Goal: Task Accomplishment & Management: Complete application form

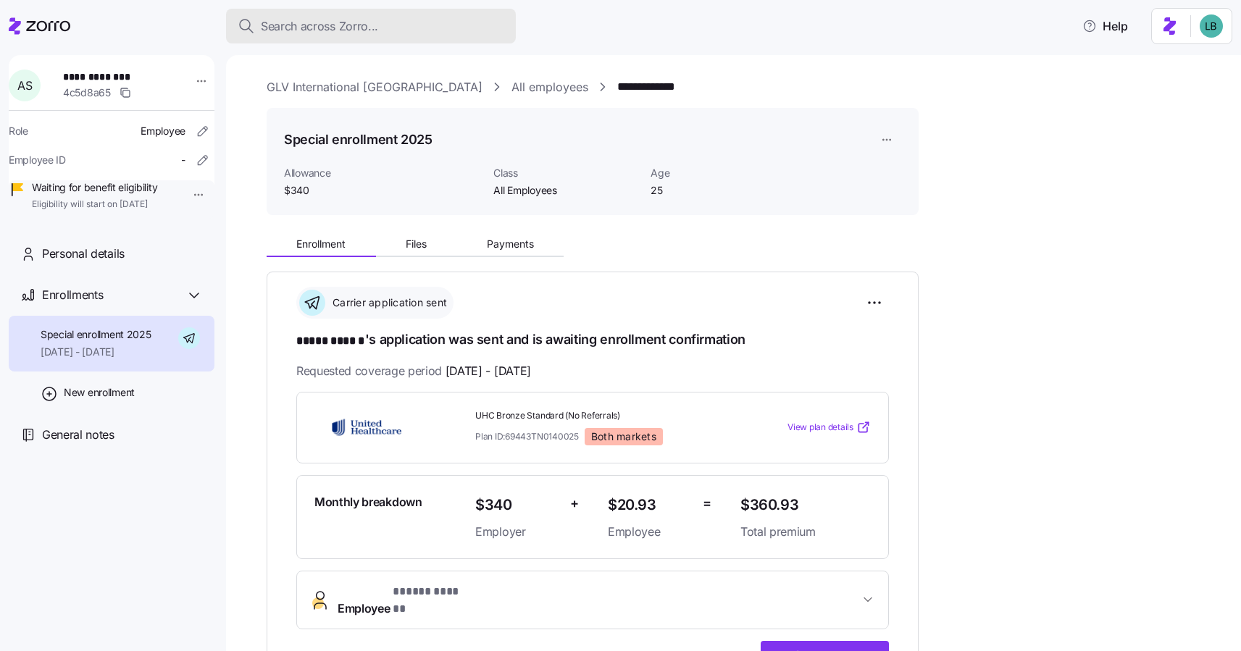
click at [296, 28] on span "Search across Zorro..." at bounding box center [319, 26] width 117 height 18
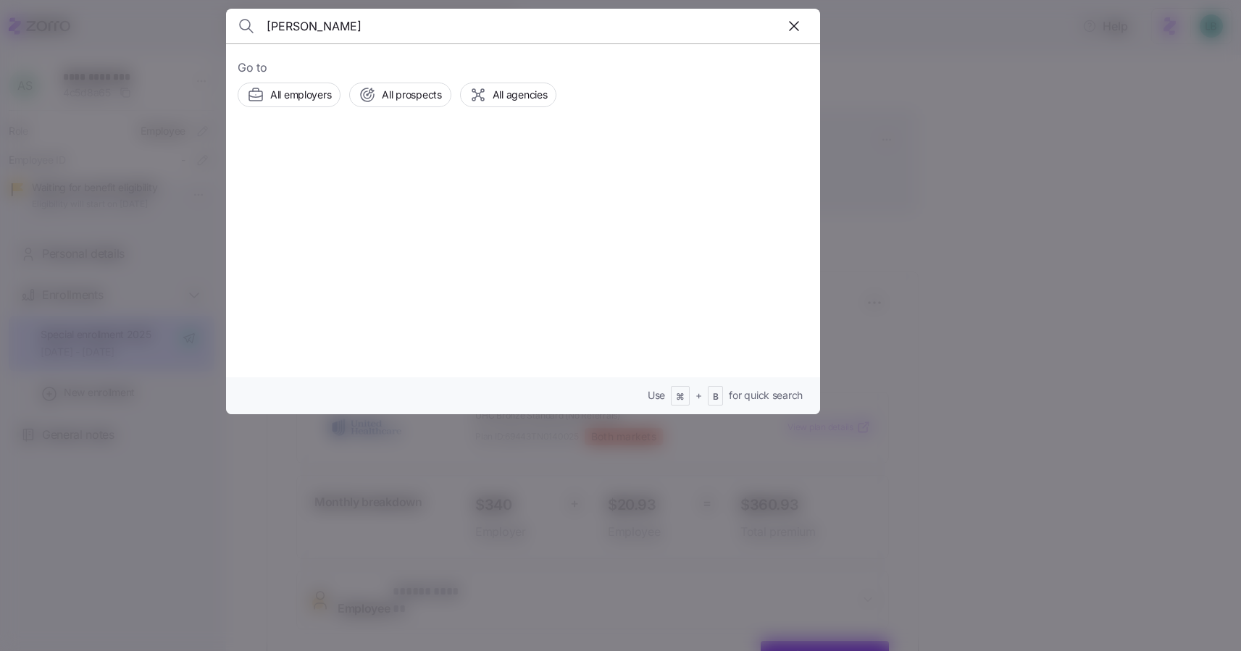
type input "[PERSON_NAME]"
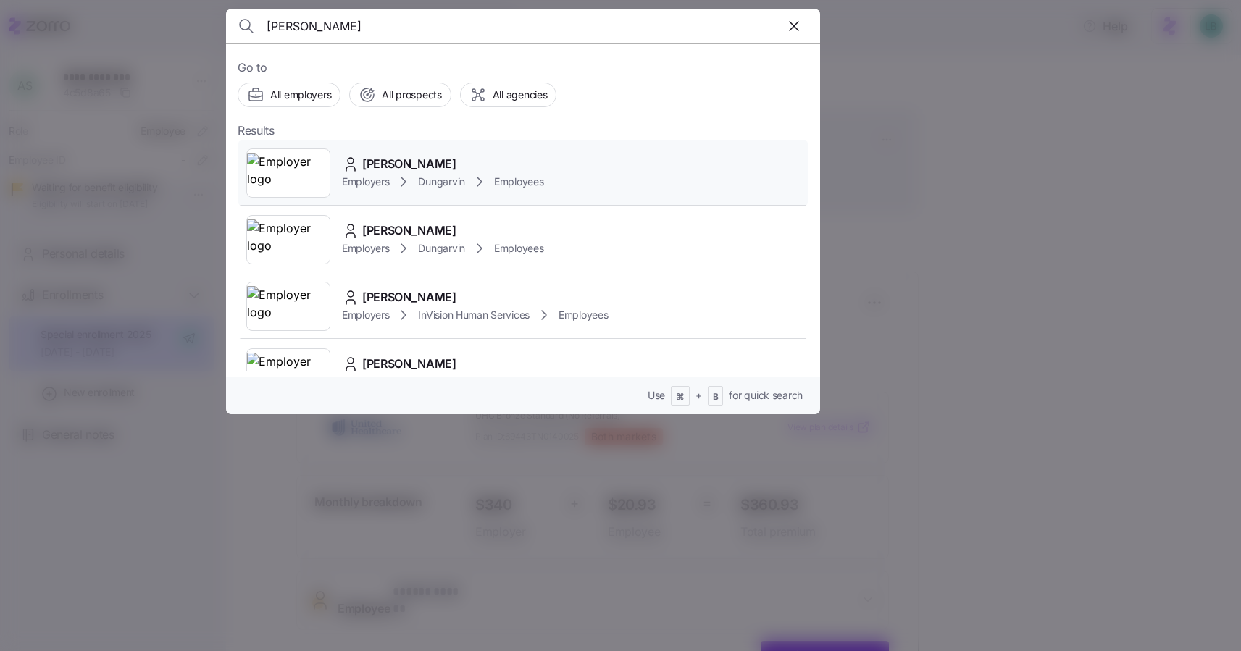
click at [395, 165] on span "[PERSON_NAME]" at bounding box center [409, 164] width 94 height 18
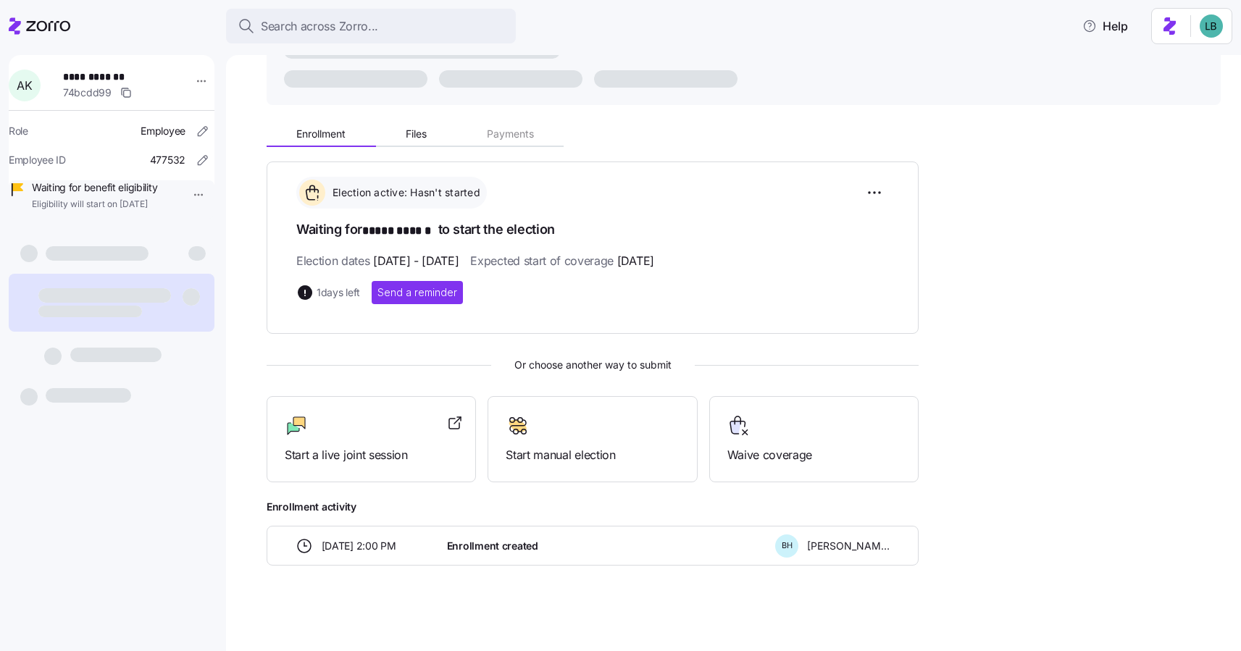
scroll to position [111, 0]
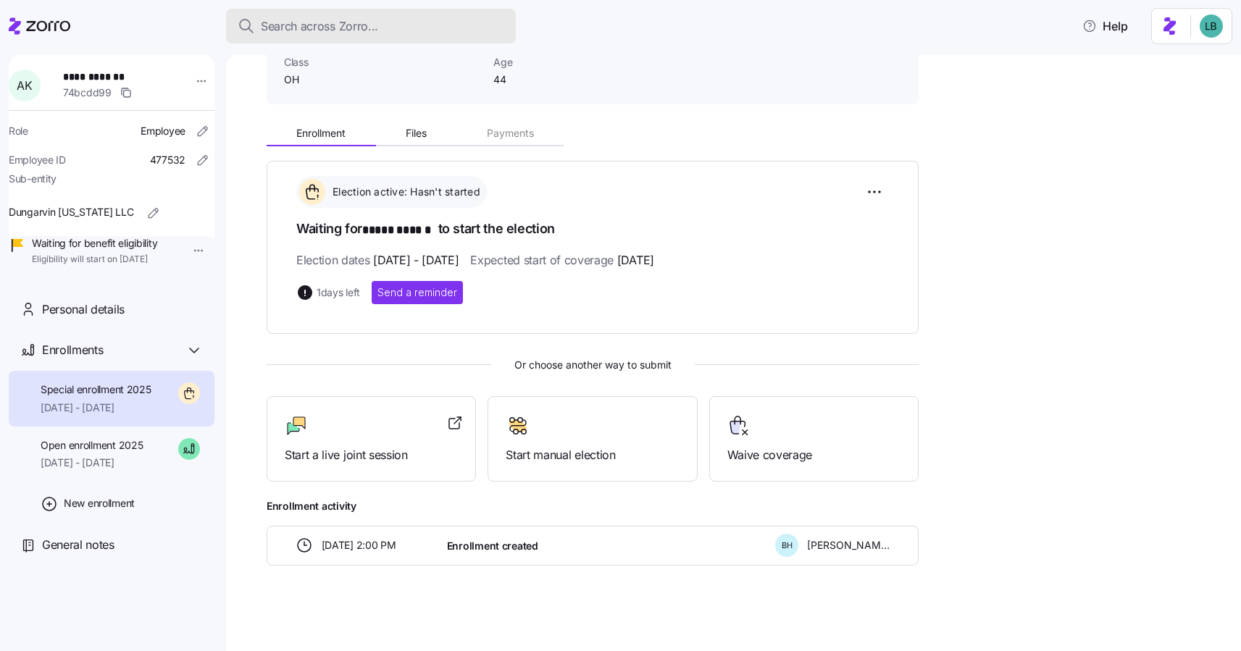
click at [270, 21] on span "Search across Zorro..." at bounding box center [319, 26] width 117 height 18
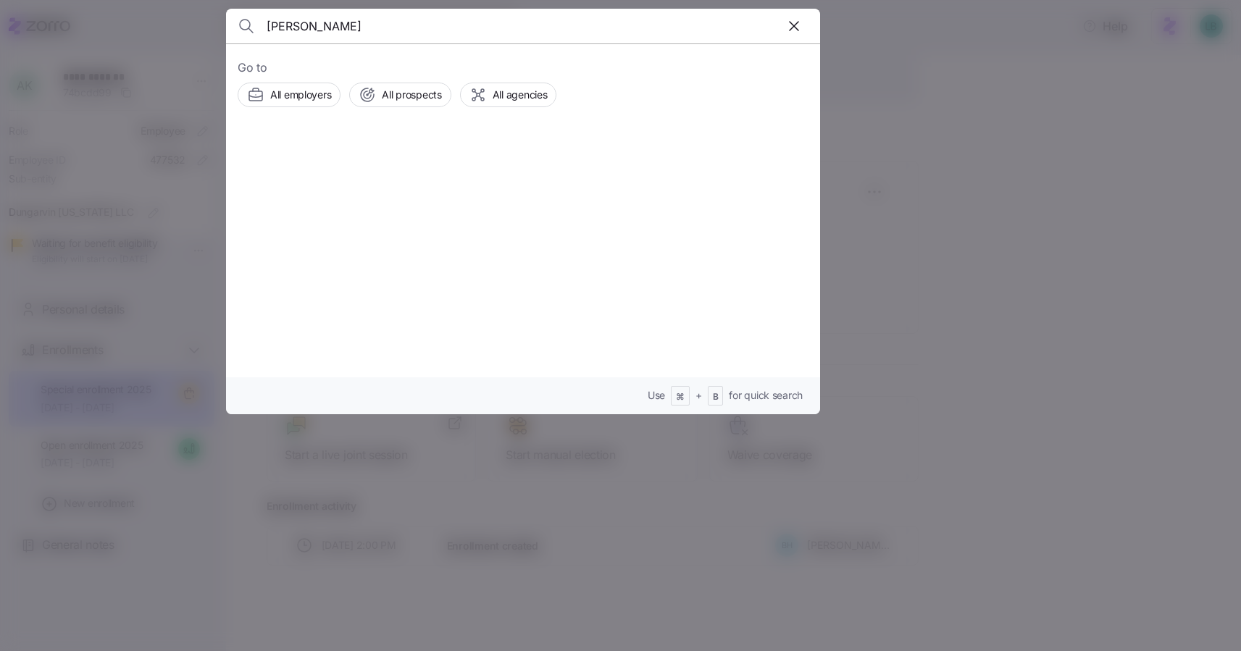
type input "[PERSON_NAME]"
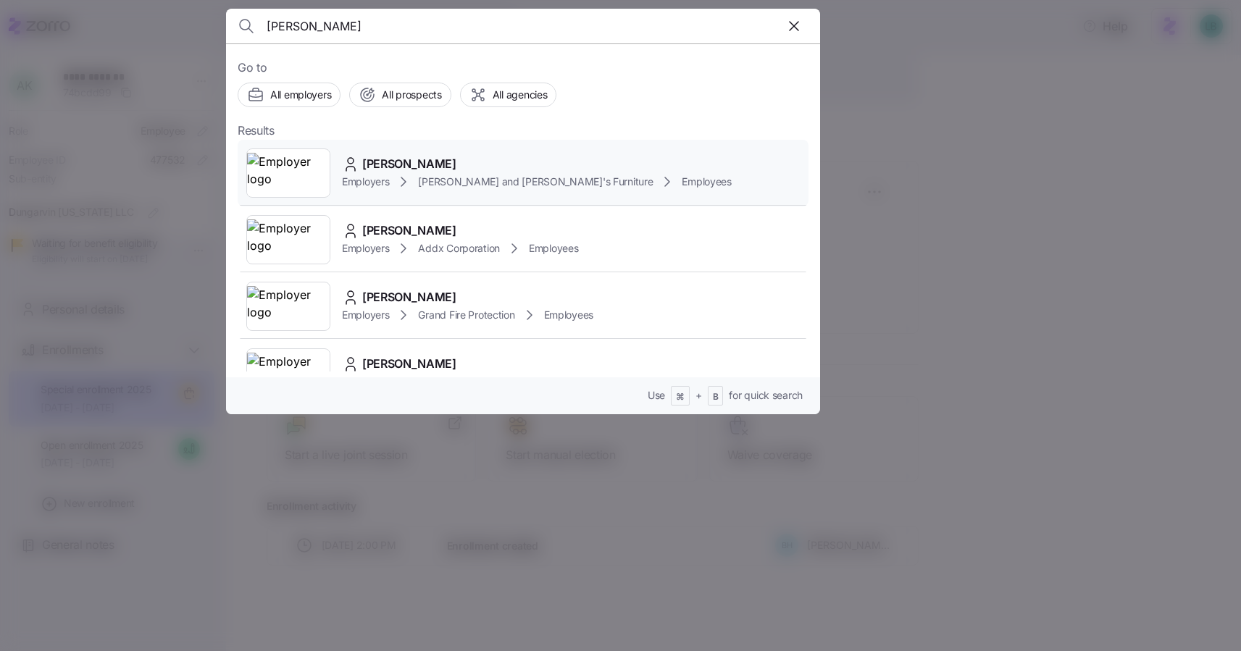
click at [406, 164] on span "[PERSON_NAME]" at bounding box center [409, 164] width 94 height 18
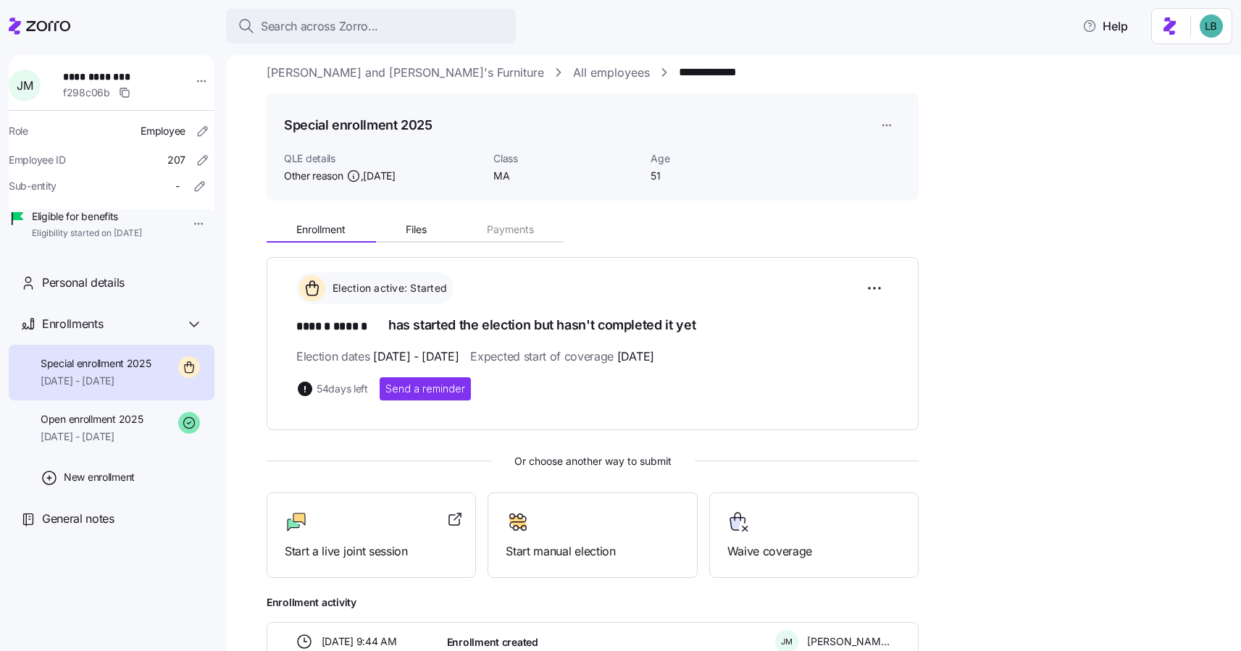
scroll to position [17, 0]
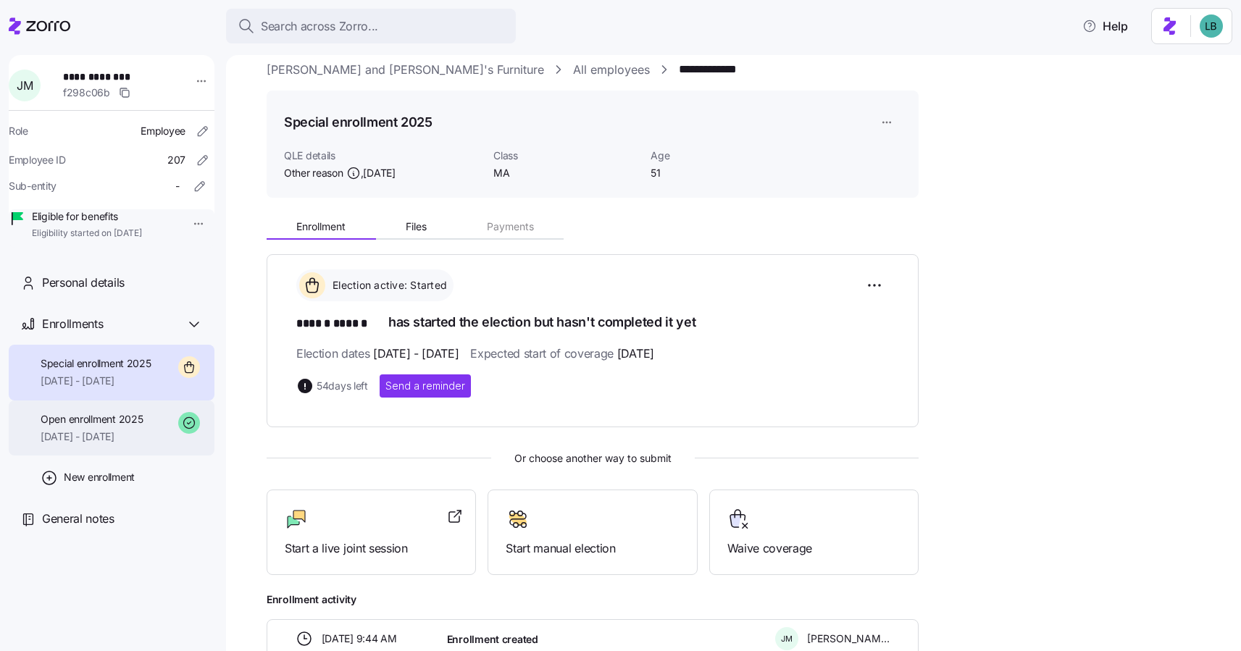
click at [101, 444] on span "[DATE] - [DATE]" at bounding box center [92, 437] width 102 height 14
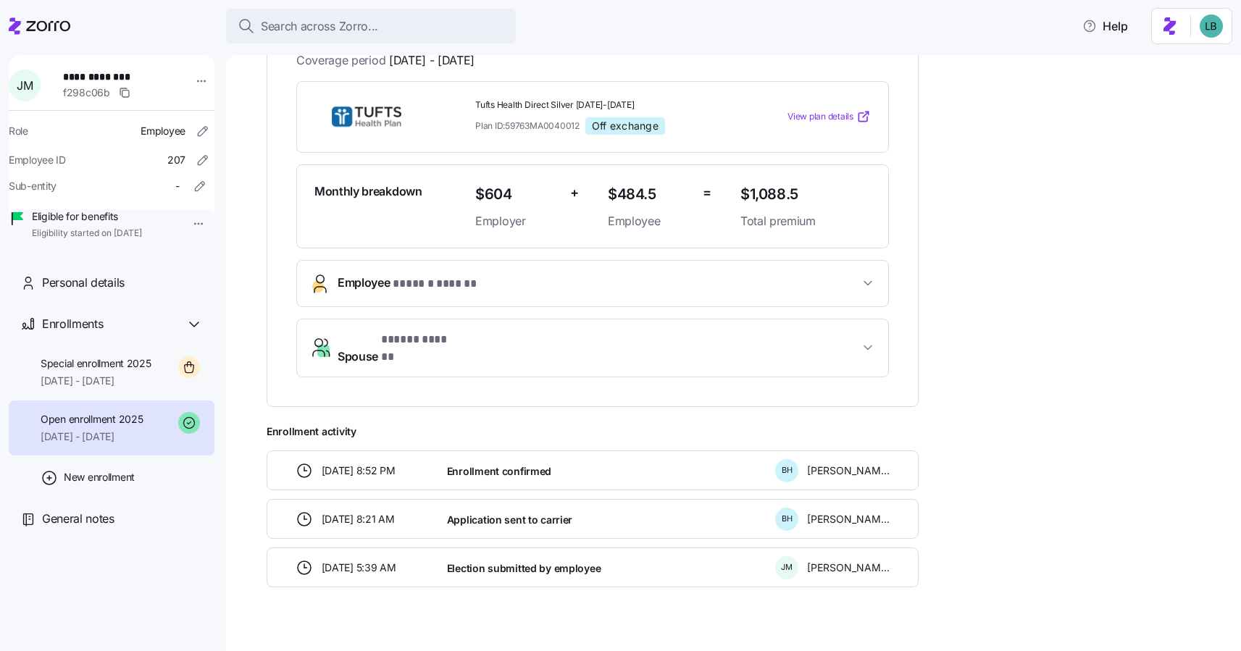
scroll to position [322, 0]
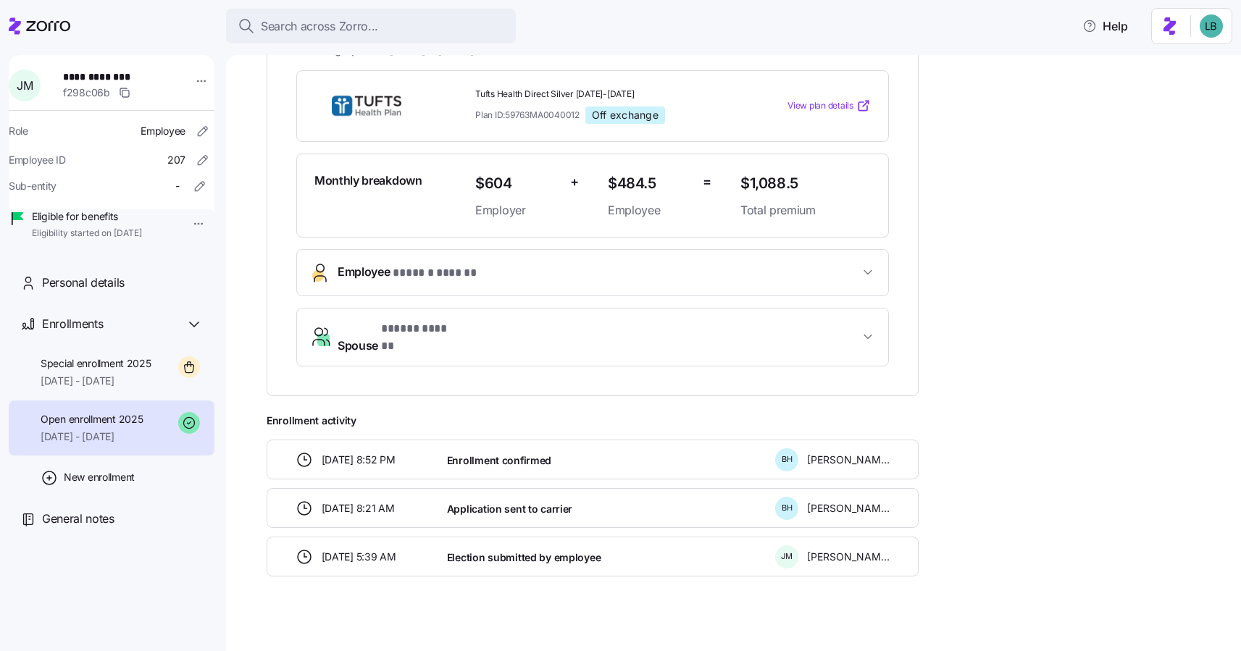
click at [480, 330] on span "Spouse * ***** ****** *" at bounding box center [599, 337] width 522 height 35
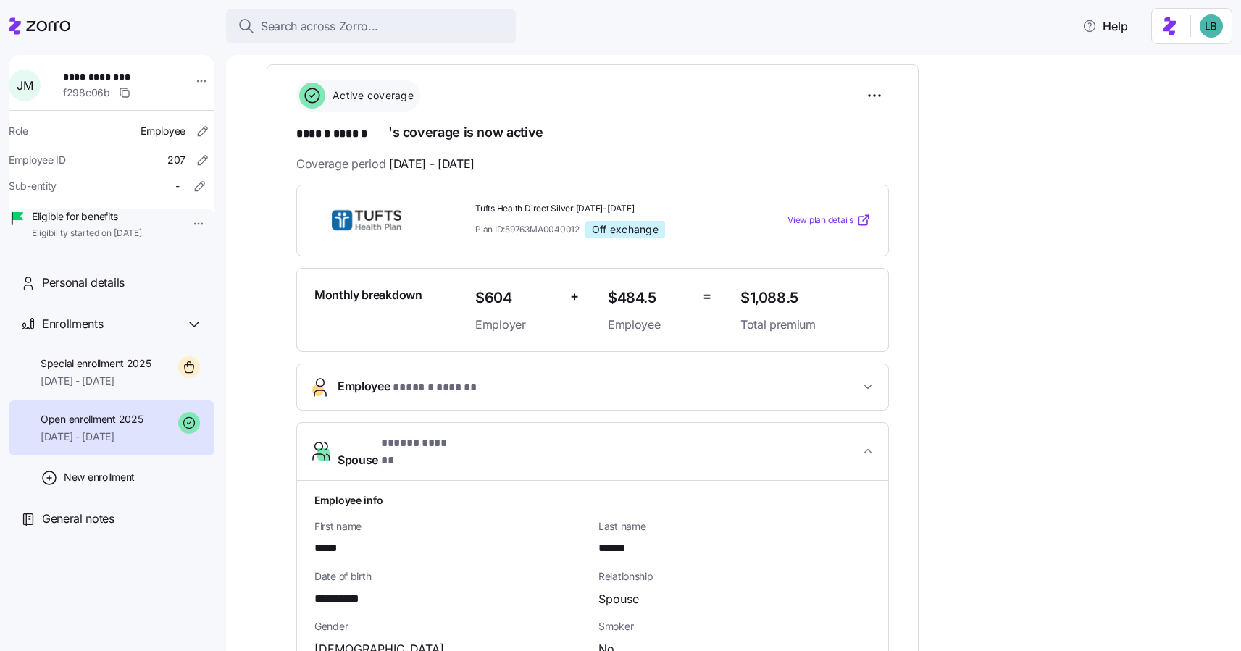
scroll to position [162, 0]
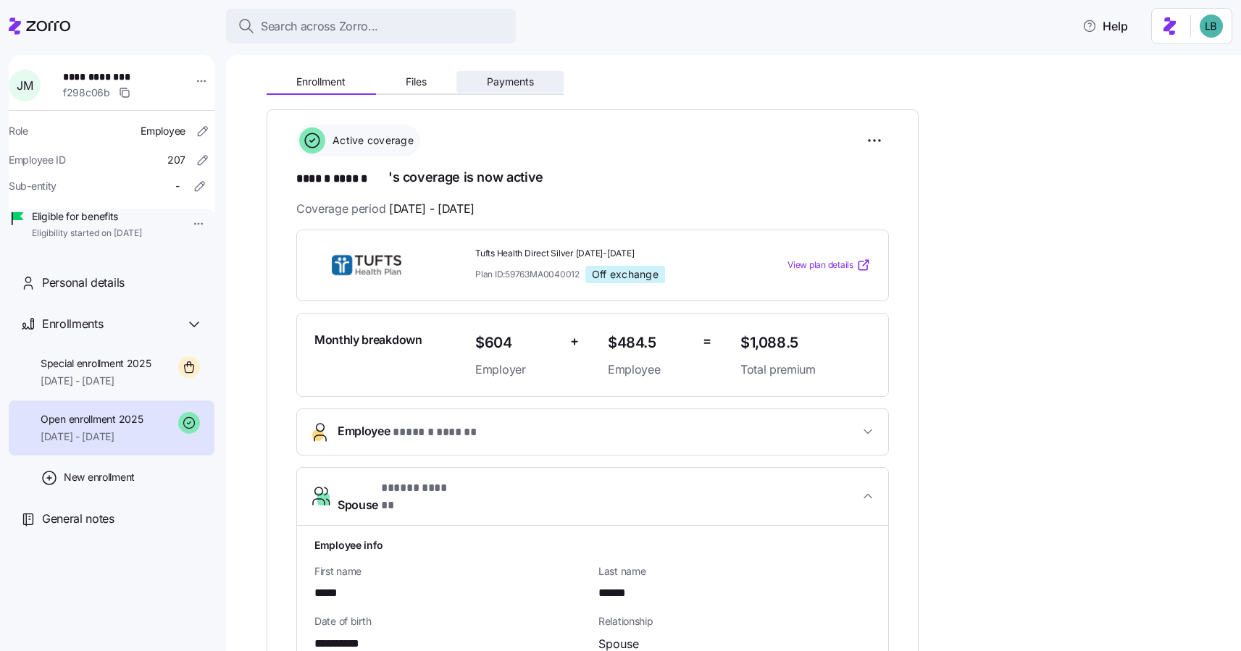
click at [513, 83] on span "Payments" at bounding box center [510, 82] width 47 height 10
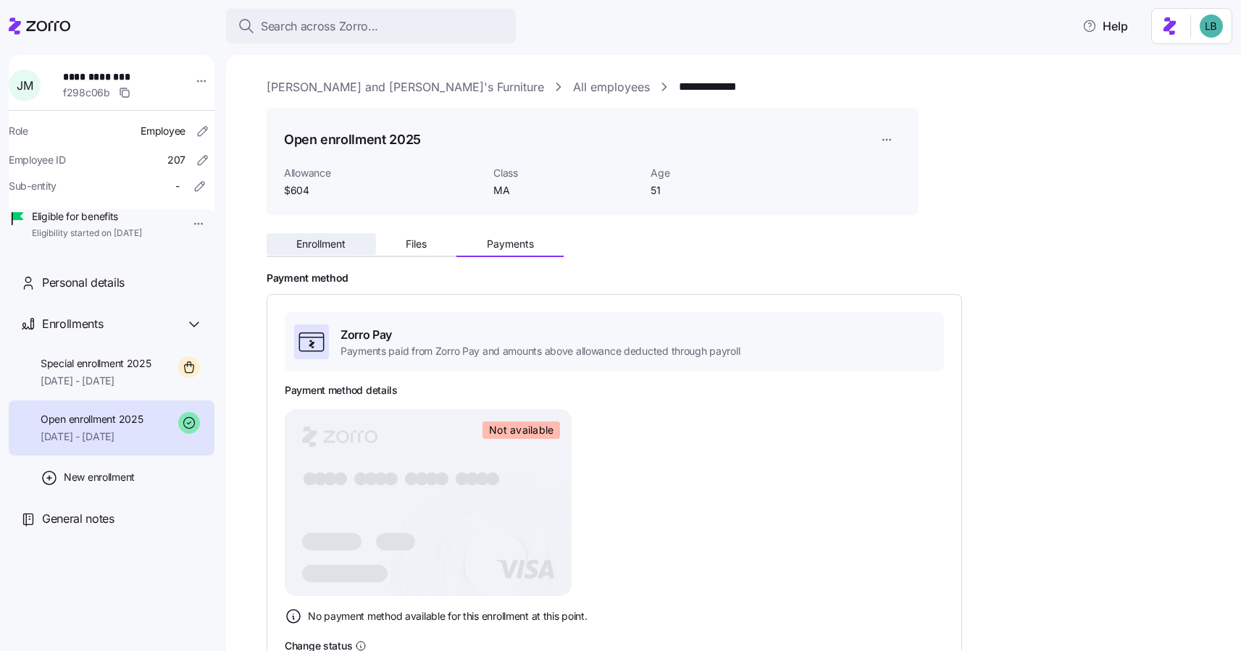
click at [313, 242] on span "Enrollment" at bounding box center [320, 244] width 49 height 10
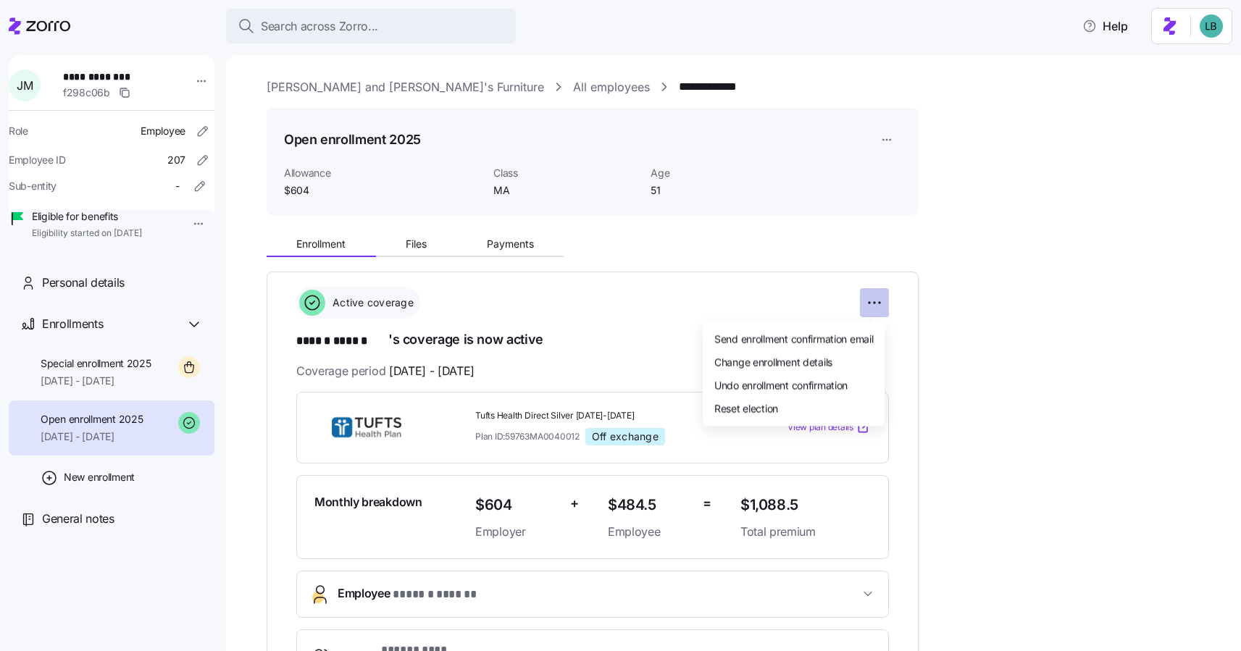
click at [875, 307] on html "**********" at bounding box center [620, 321] width 1241 height 643
click at [797, 363] on span "Change enrollment details" at bounding box center [774, 361] width 118 height 14
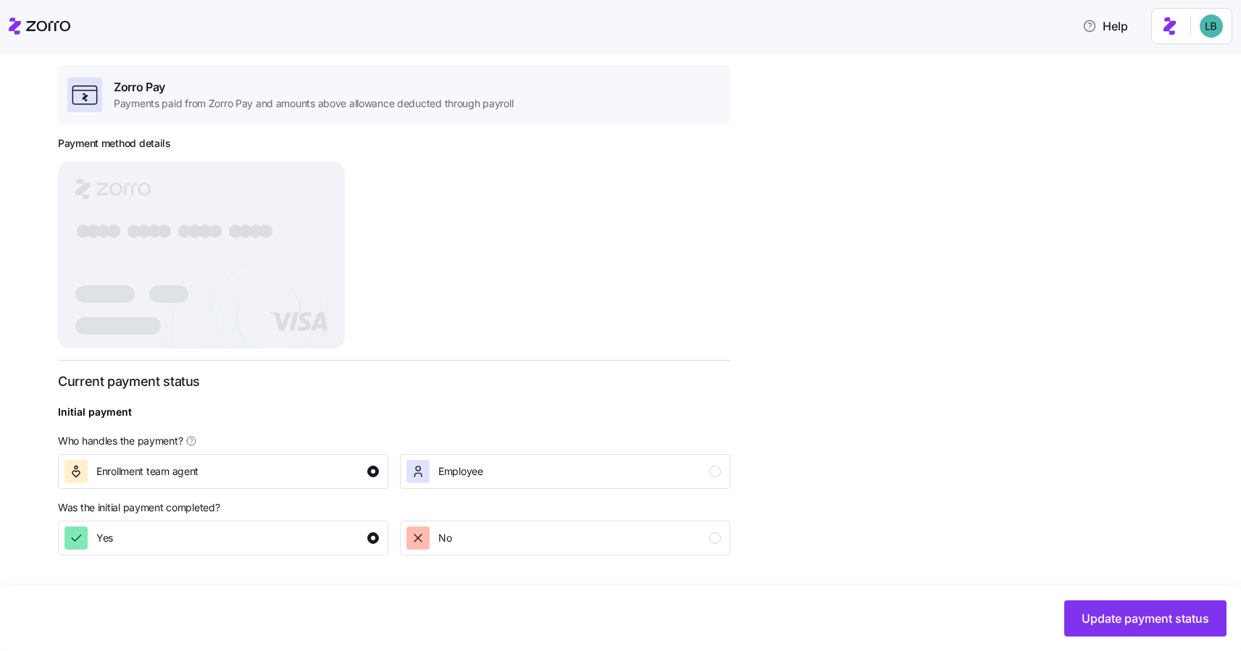
scroll to position [397, 0]
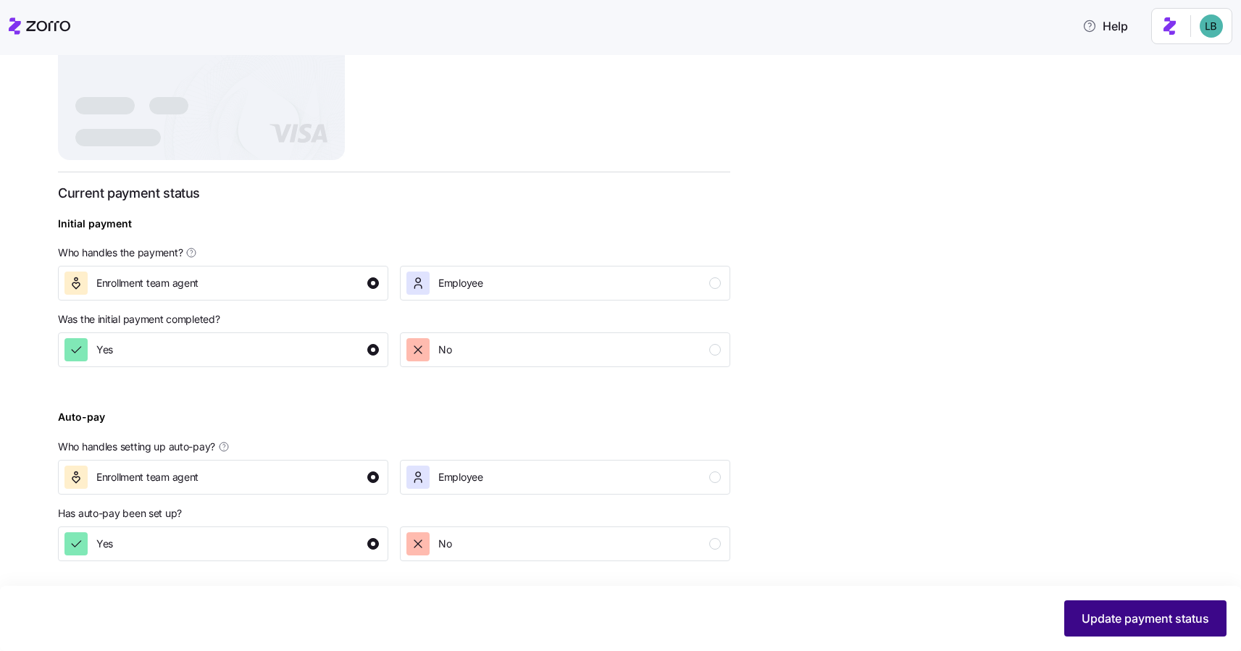
click at [1138, 616] on span "Update payment status" at bounding box center [1146, 618] width 128 height 17
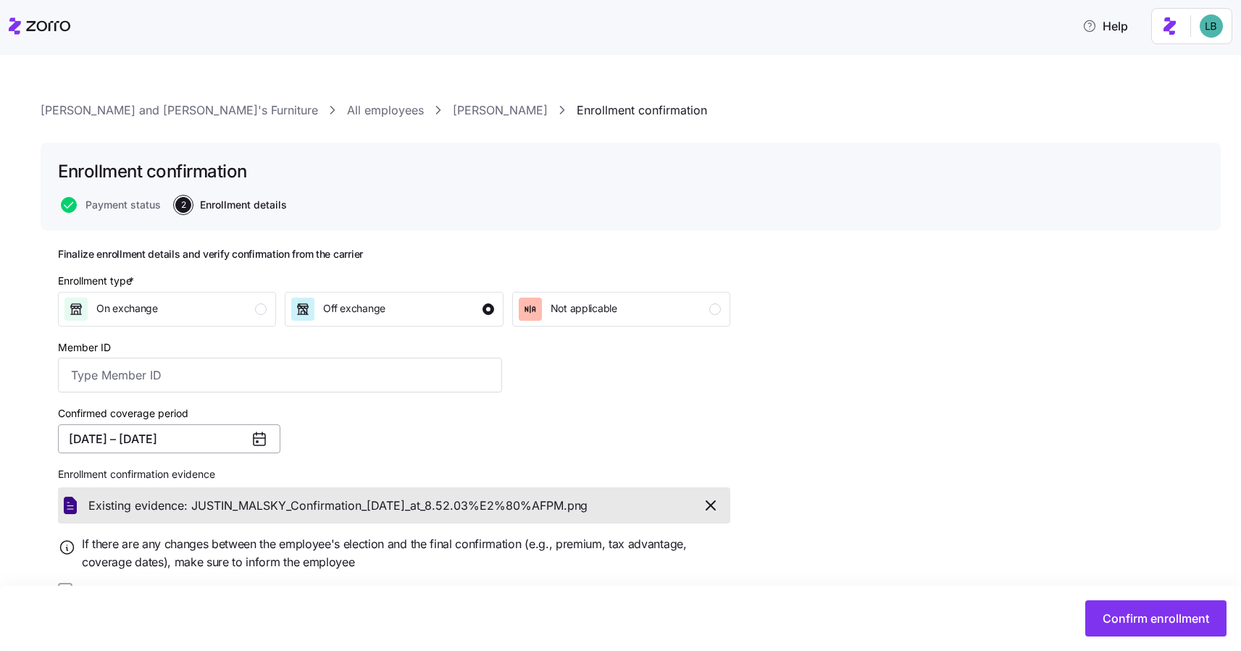
click at [186, 438] on button "[DATE] – [DATE]" at bounding box center [169, 439] width 222 height 29
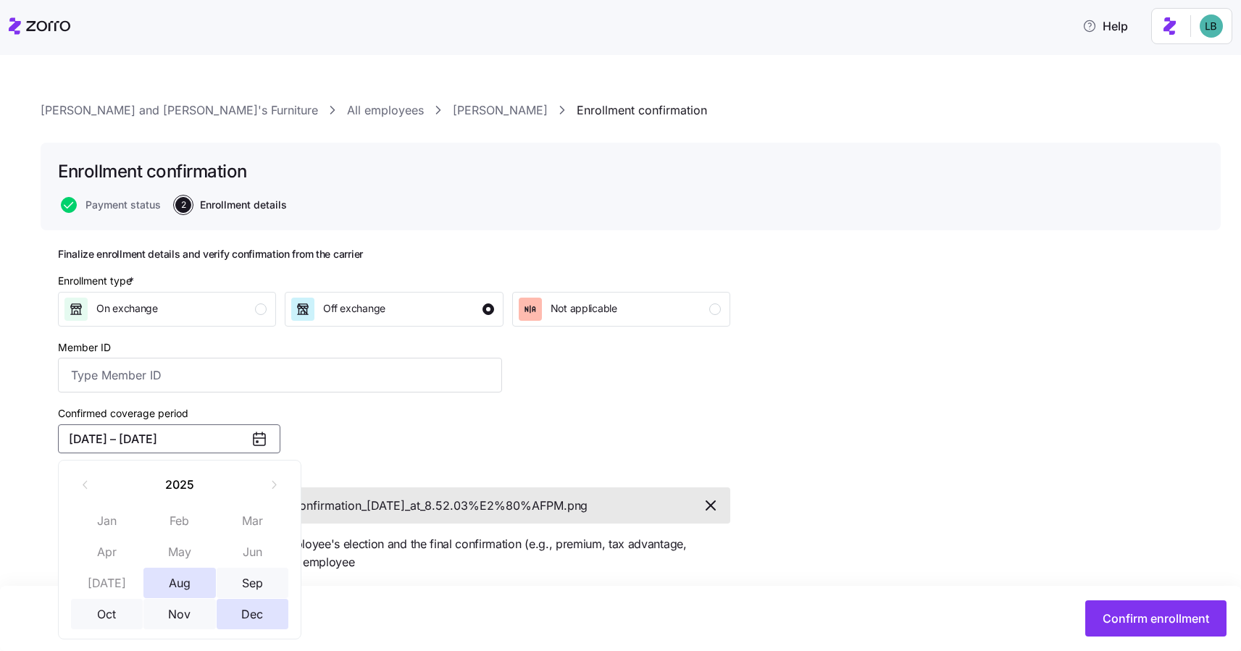
click at [222, 441] on button "[DATE] – [DATE]" at bounding box center [169, 439] width 222 height 29
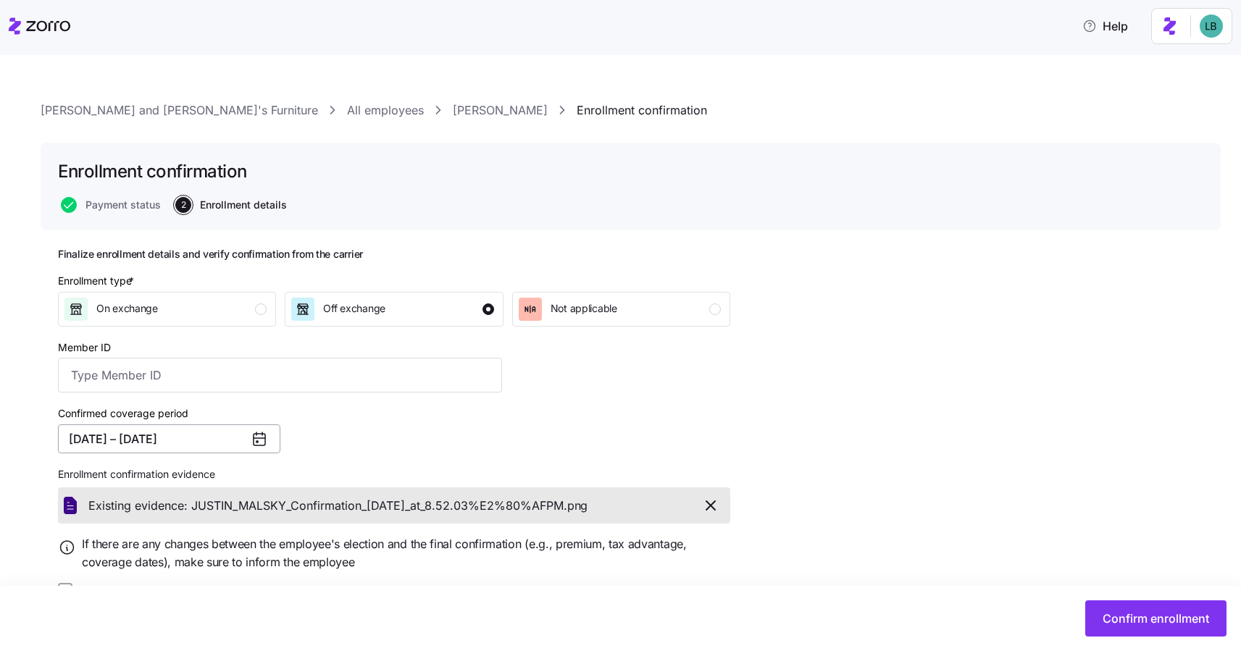
click at [216, 441] on button "[DATE] – [DATE]" at bounding box center [169, 439] width 222 height 29
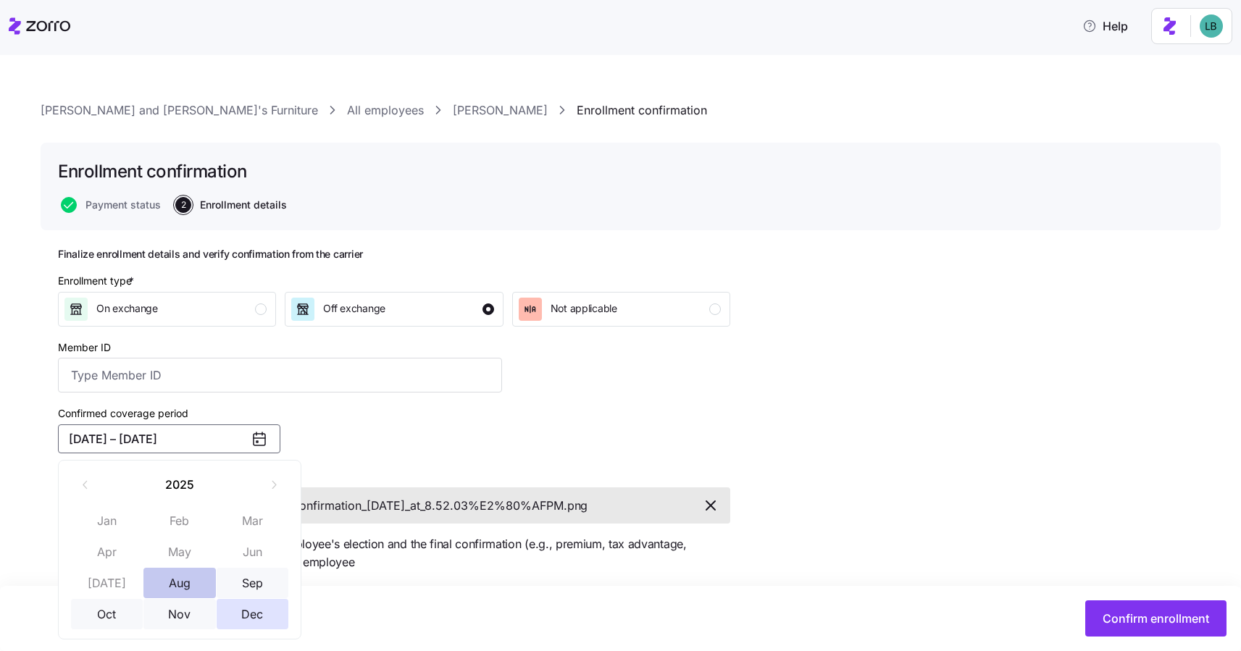
click at [193, 584] on button "Aug" at bounding box center [179, 583] width 72 height 30
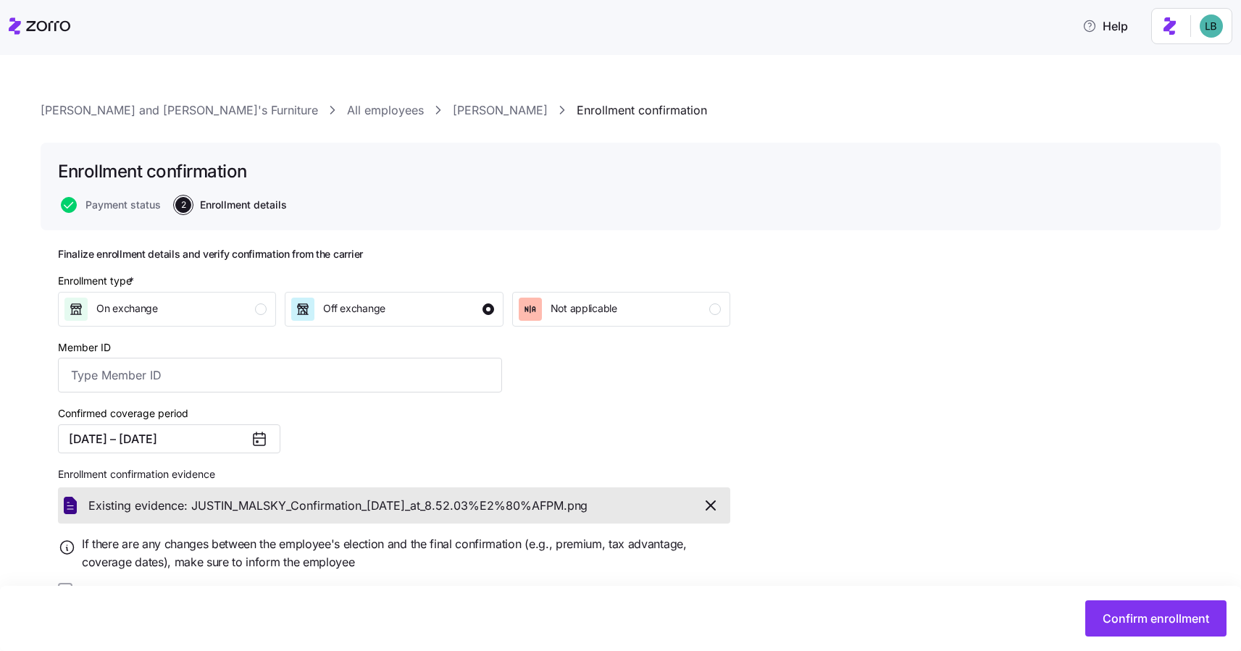
scroll to position [37, 0]
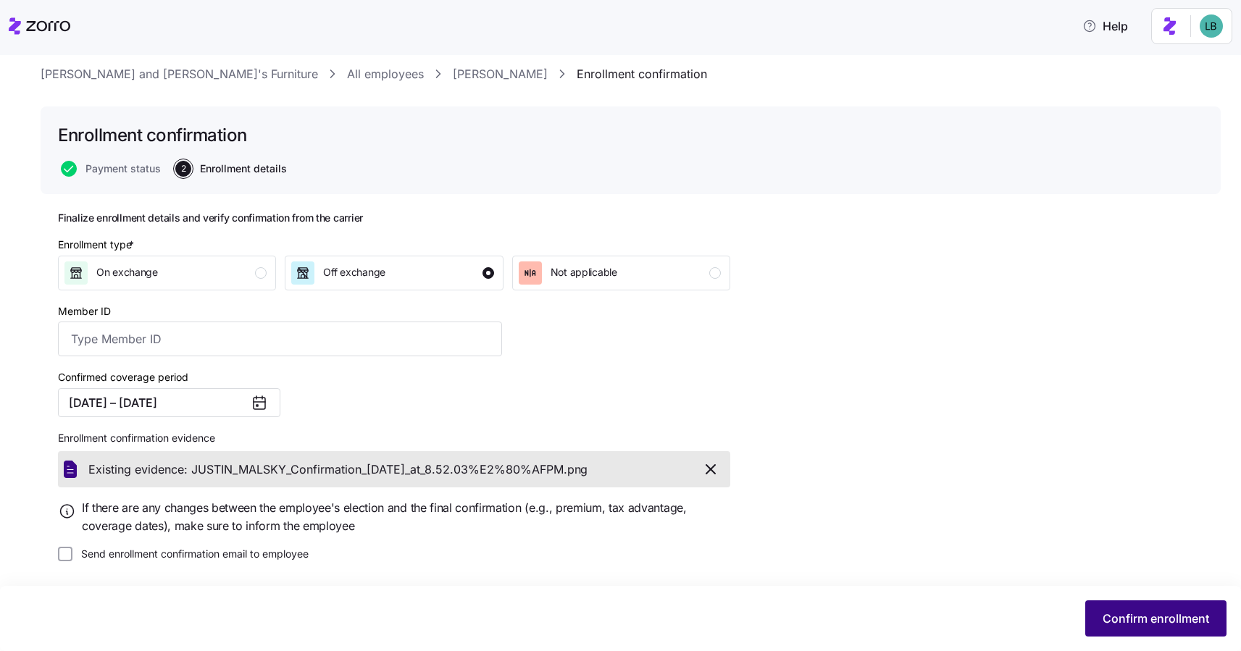
click at [1170, 622] on span "Confirm enrollment" at bounding box center [1156, 618] width 107 height 17
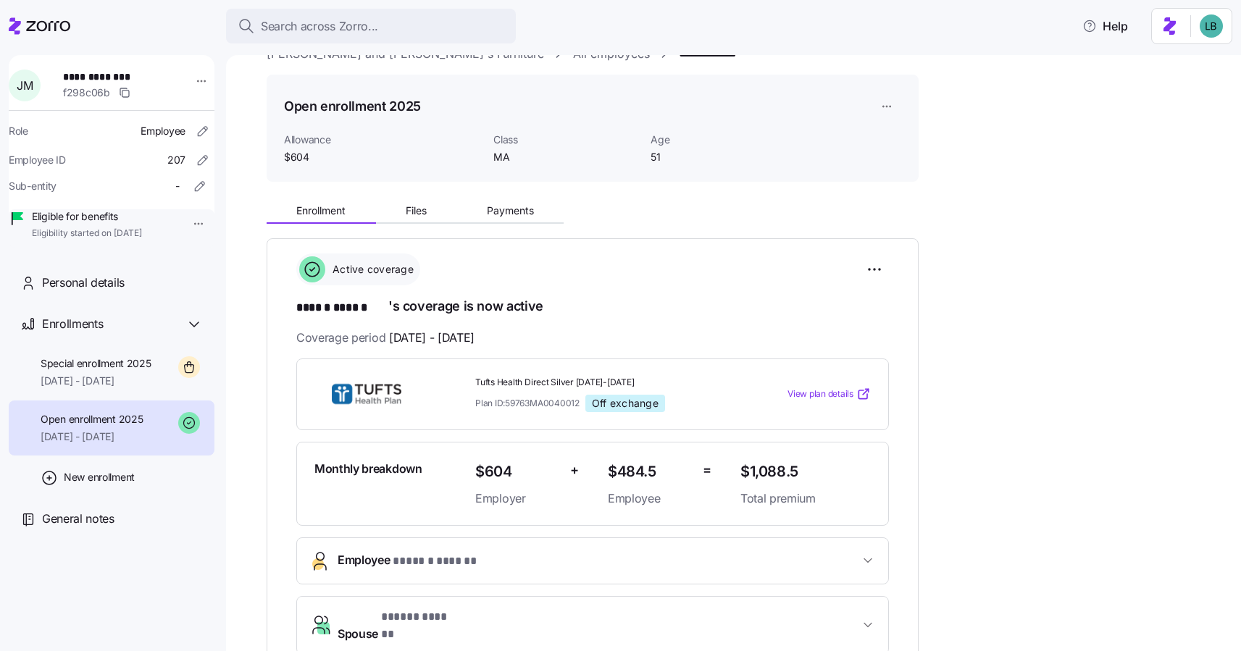
scroll to position [35, 0]
click at [70, 389] on div "Special enrollment 2025 [DATE] - [DATE]" at bounding box center [96, 373] width 111 height 33
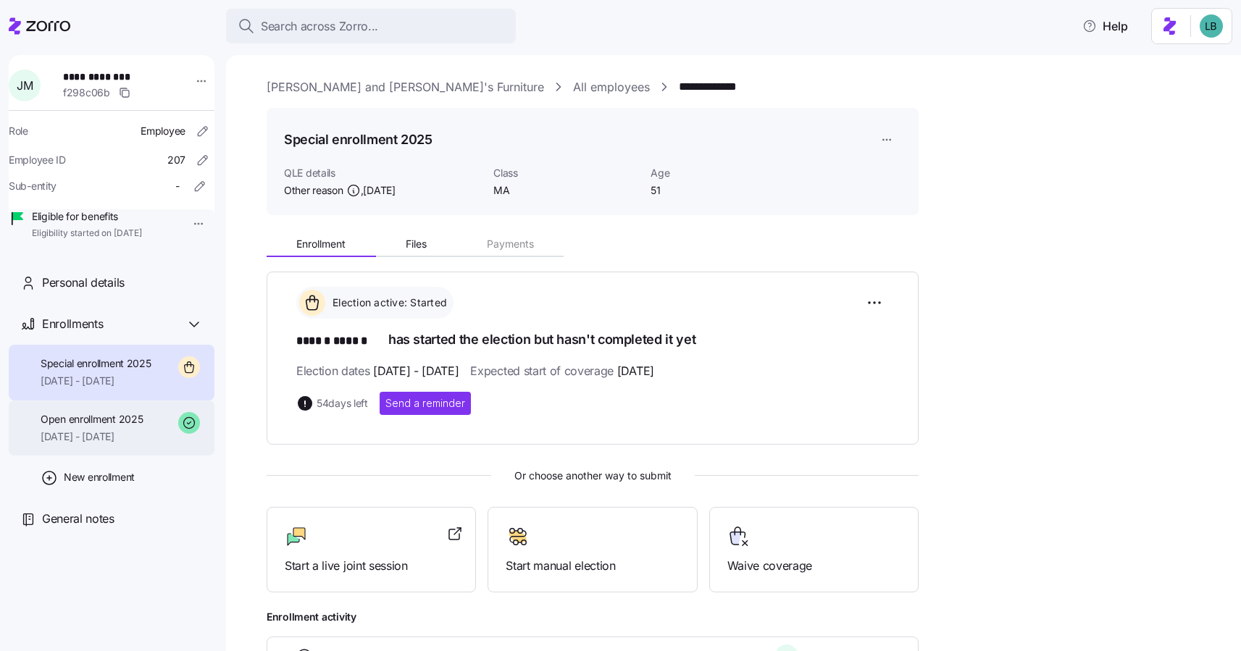
click at [141, 444] on span "[DATE] - [DATE]" at bounding box center [92, 437] width 102 height 14
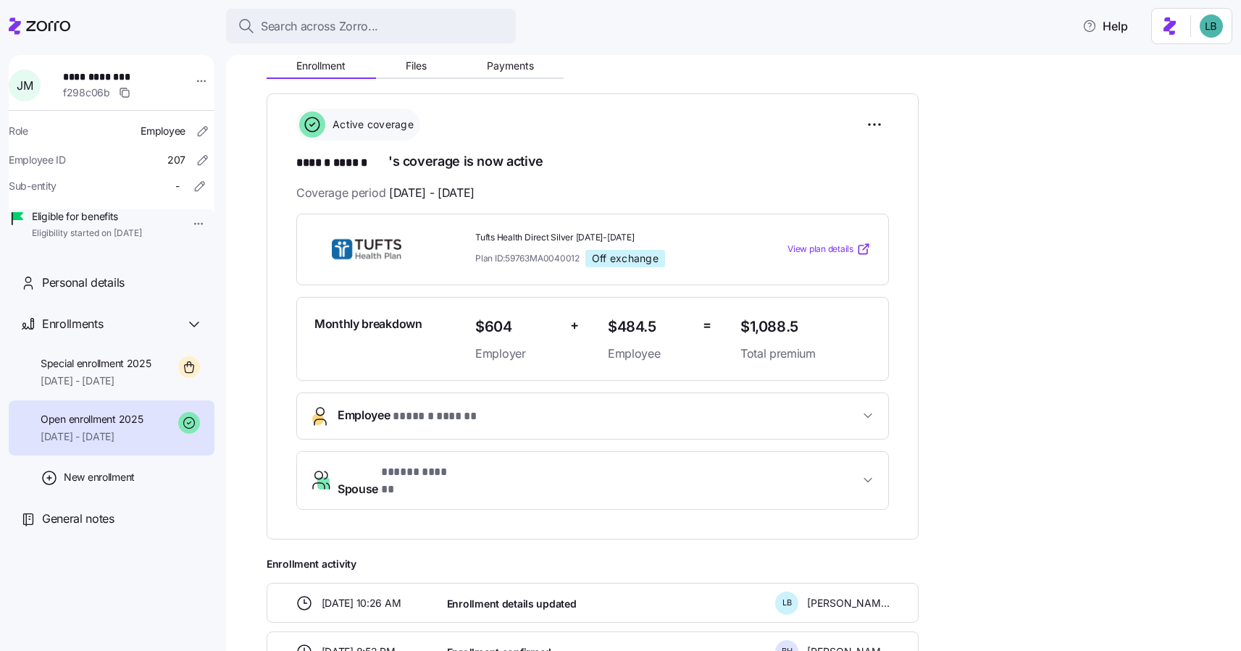
scroll to position [188, 0]
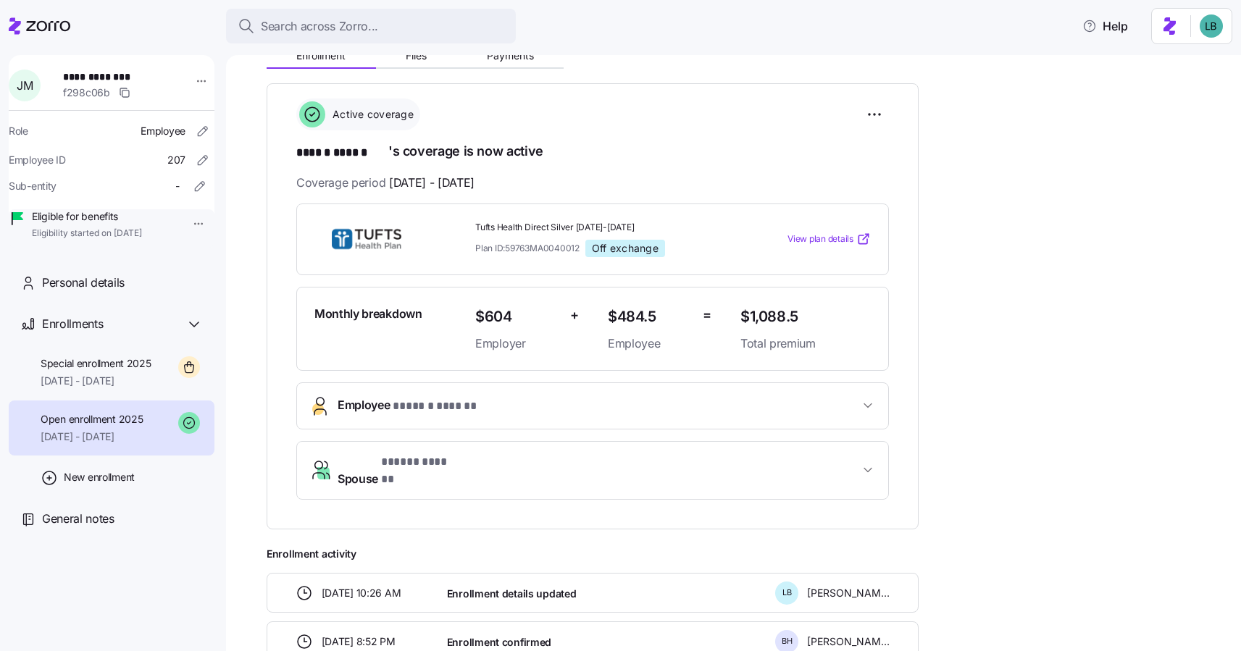
drag, startPoint x: 453, startPoint y: 466, endPoint x: 397, endPoint y: 472, distance: 56.2
click at [397, 472] on button "Spouse * ***** ****** *" at bounding box center [592, 471] width 591 height 58
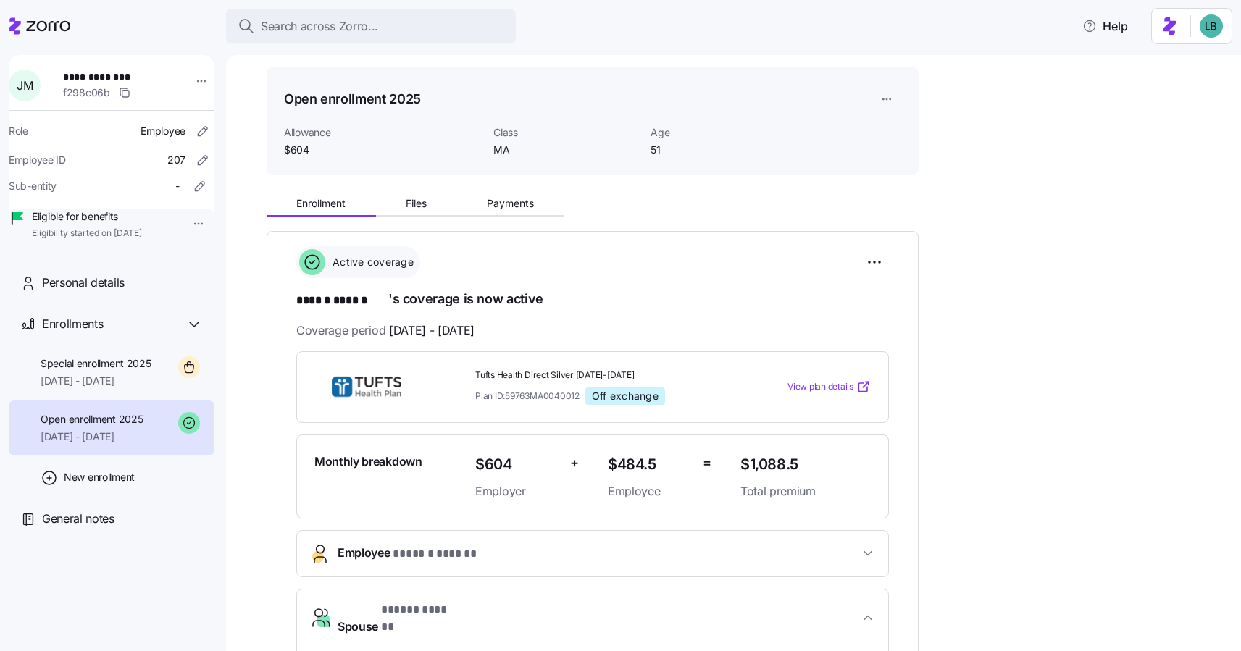
scroll to position [0, 0]
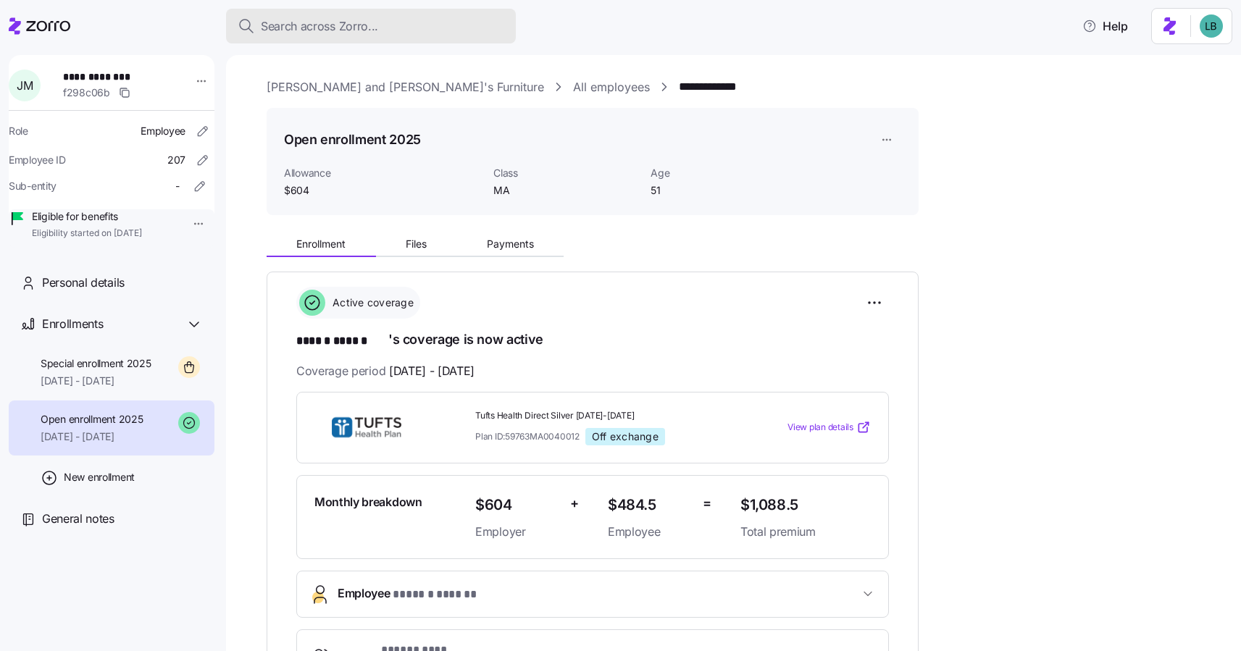
click at [299, 21] on span "Search across Zorro..." at bounding box center [319, 26] width 117 height 18
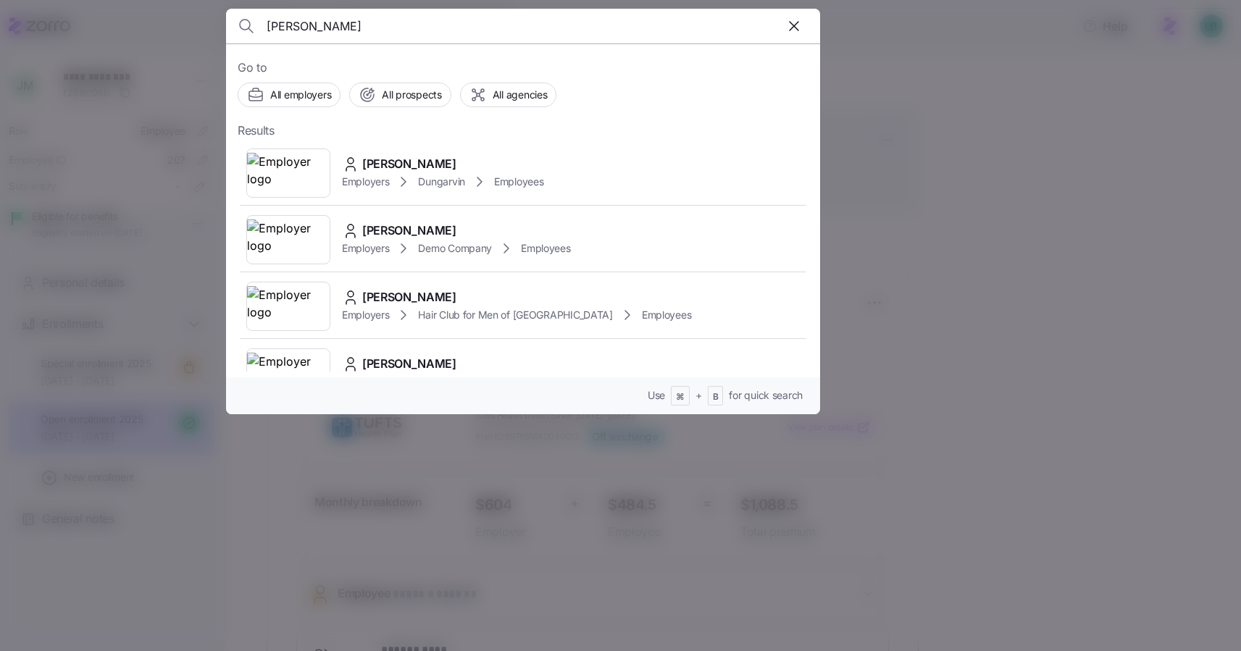
type input "[PERSON_NAME]"
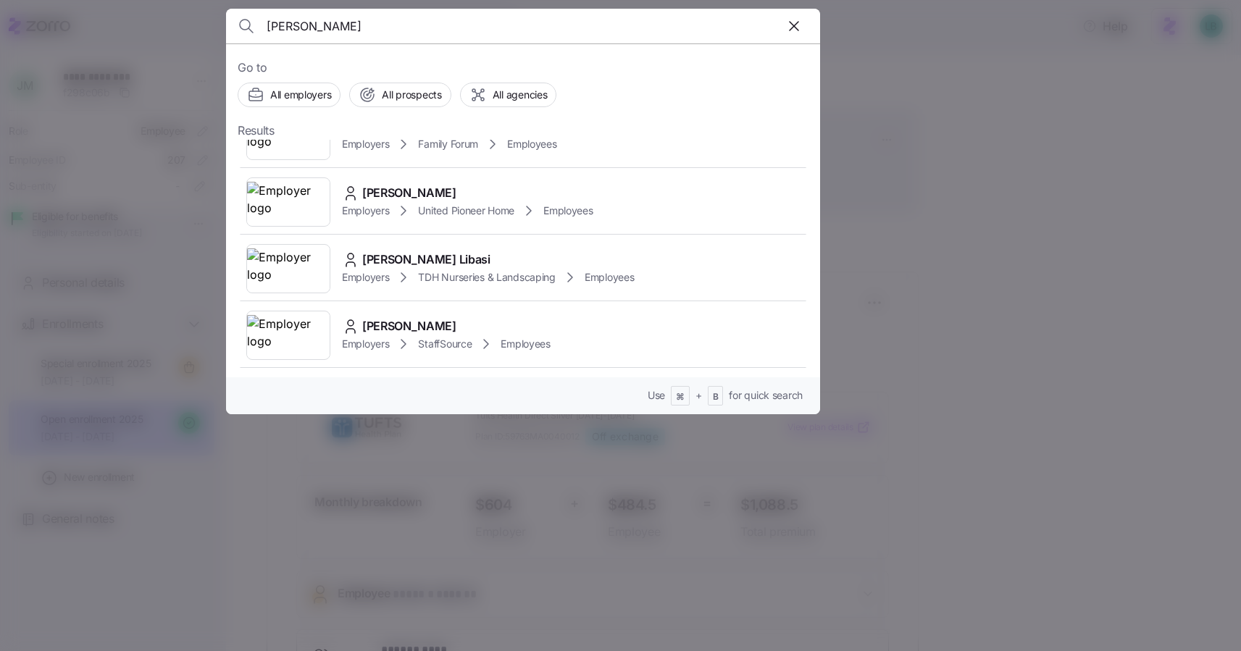
scroll to position [786, 0]
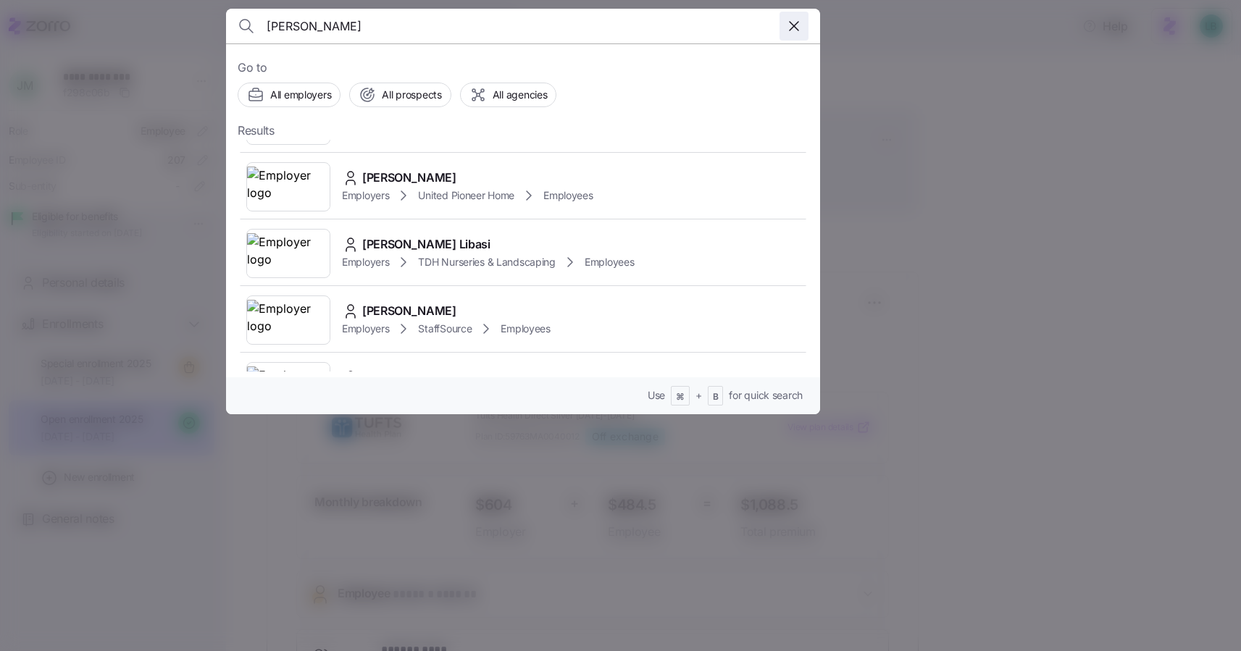
click at [791, 30] on icon "button" at bounding box center [794, 25] width 17 height 17
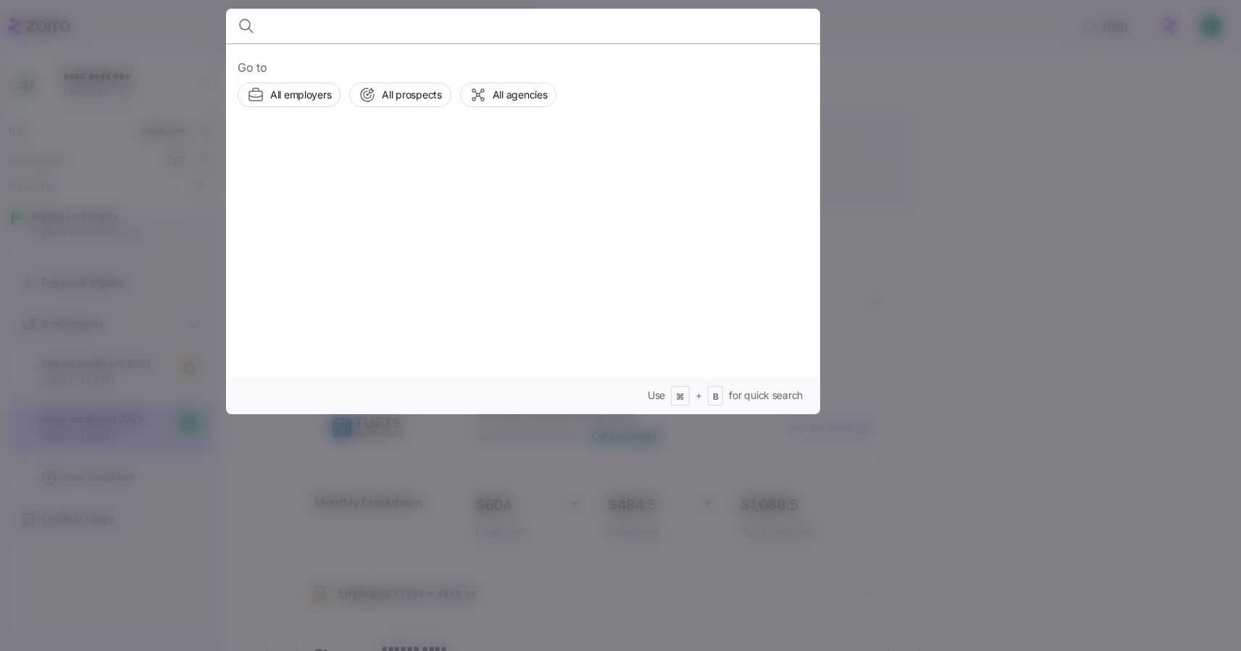
click at [314, 30] on input at bounding box center [452, 26] width 371 height 35
paste input "[PERSON_NAME]"
type input "[PERSON_NAME]"
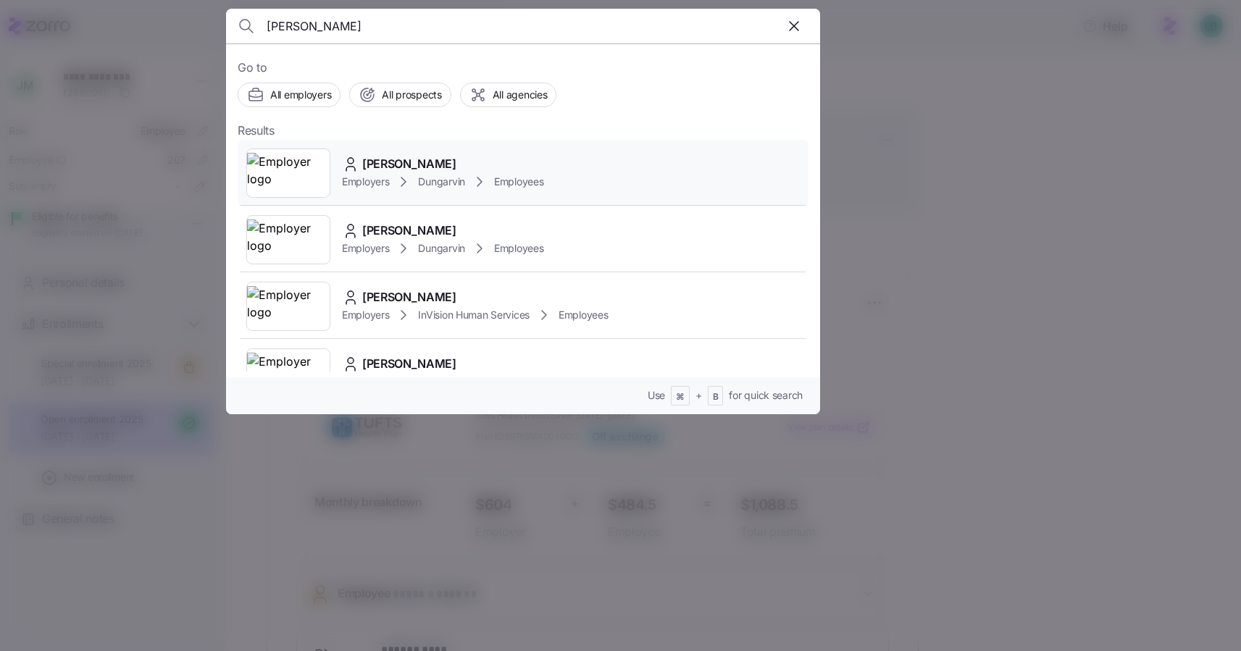
click at [393, 162] on span "[PERSON_NAME]" at bounding box center [409, 164] width 94 height 18
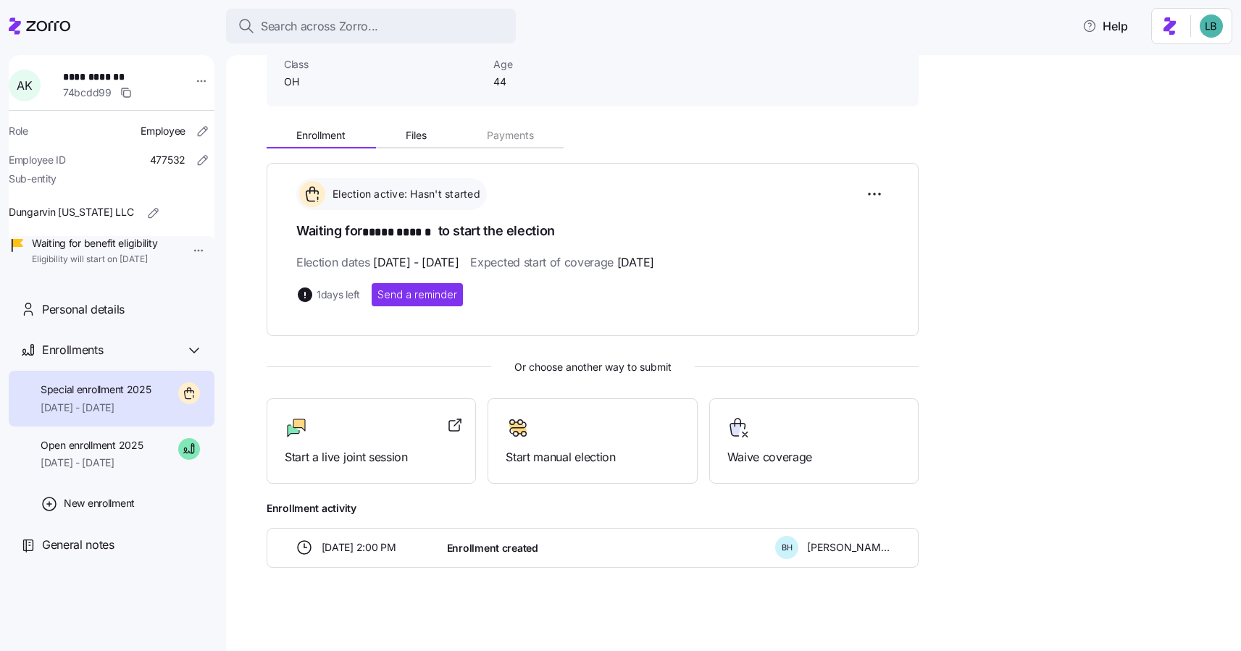
scroll to position [111, 0]
click at [196, 78] on html "**********" at bounding box center [620, 321] width 1241 height 643
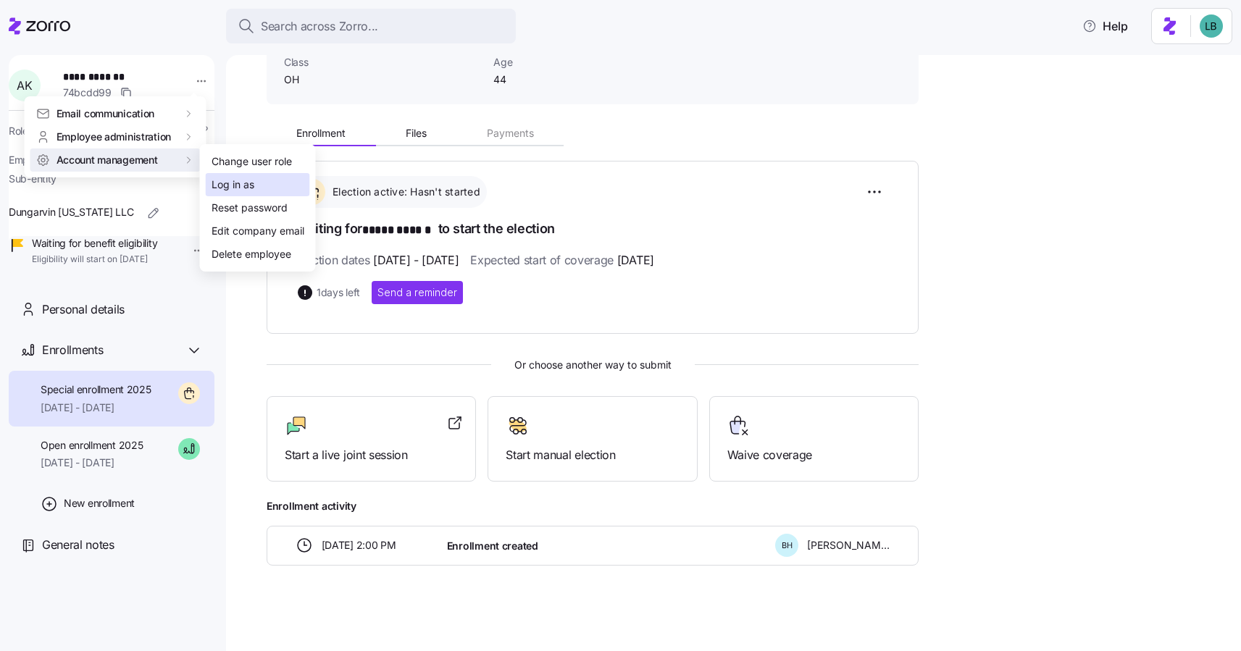
click at [226, 183] on div "Log in as" at bounding box center [233, 185] width 43 height 16
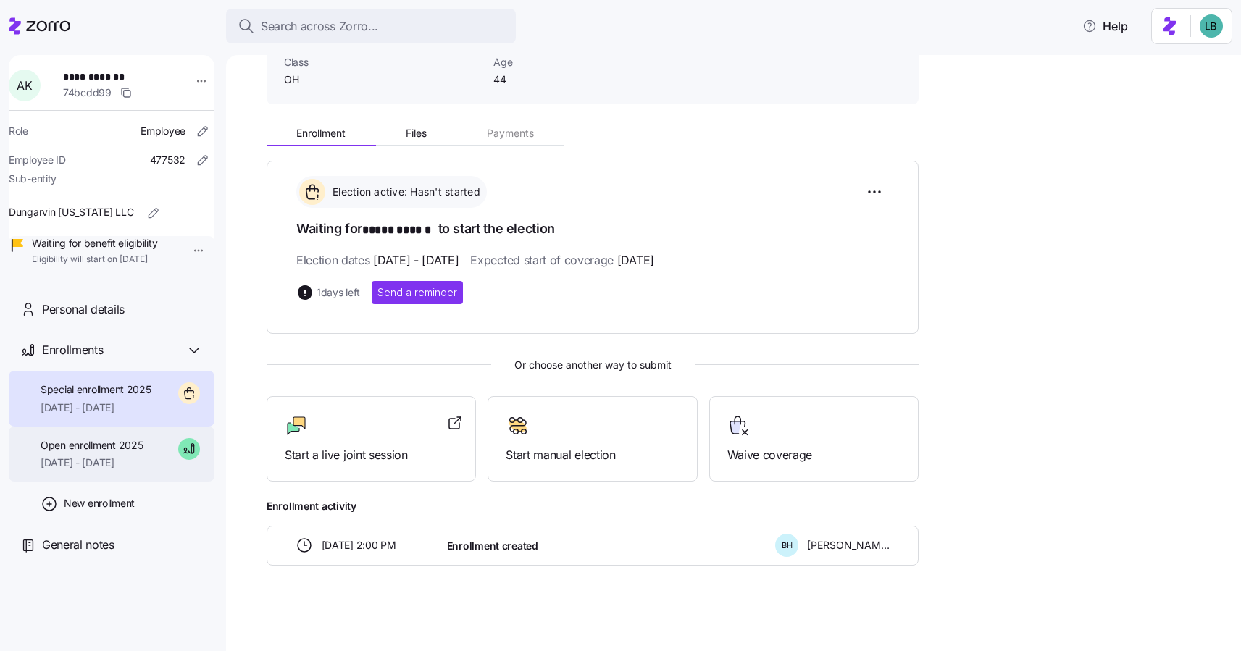
click at [114, 470] on span "[DATE] - [DATE]" at bounding box center [92, 463] width 102 height 14
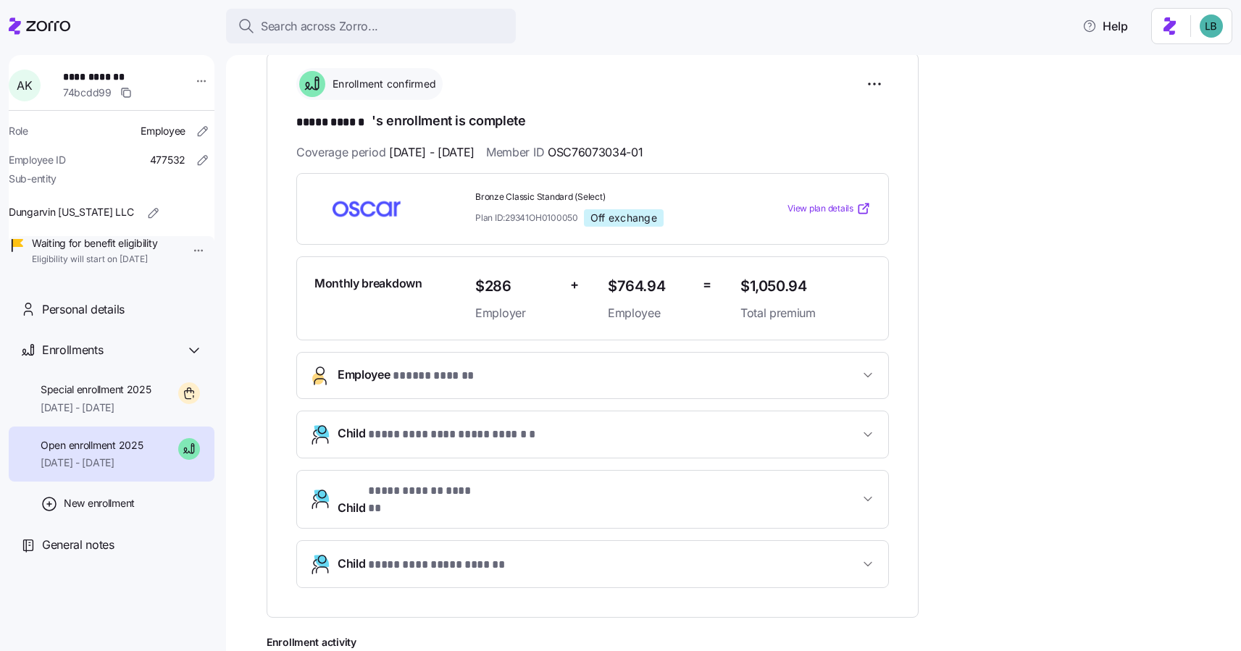
scroll to position [233, 0]
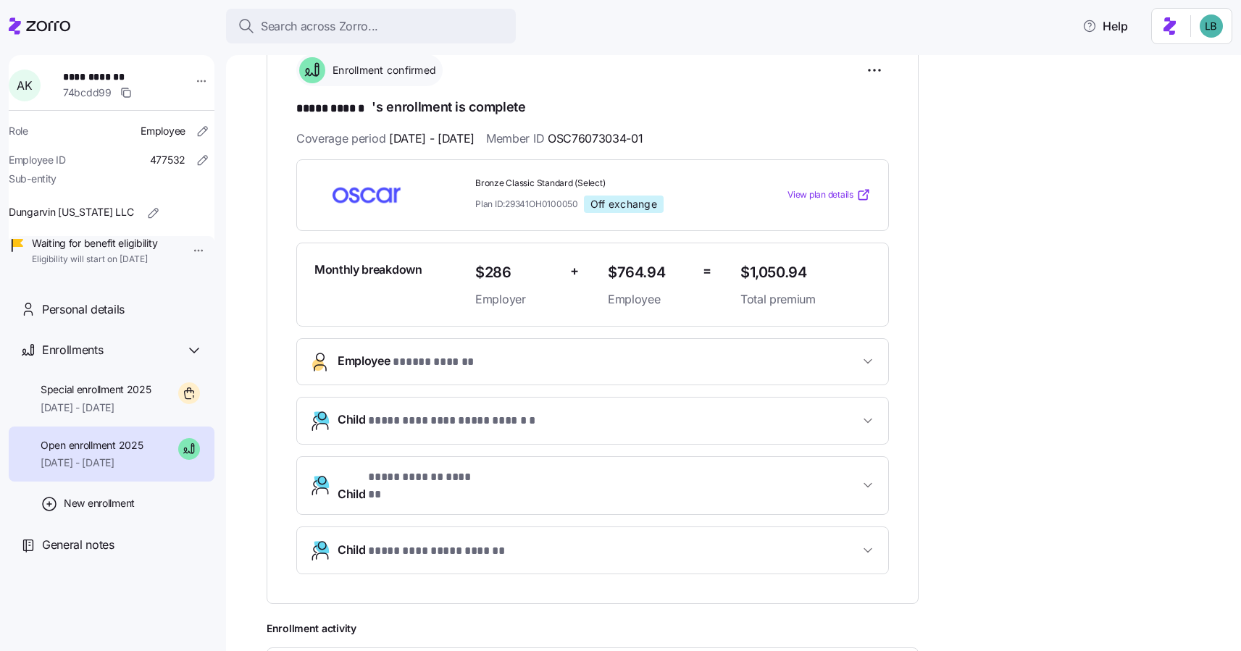
click at [557, 365] on span "Employee * ***** ****** *" at bounding box center [599, 362] width 522 height 20
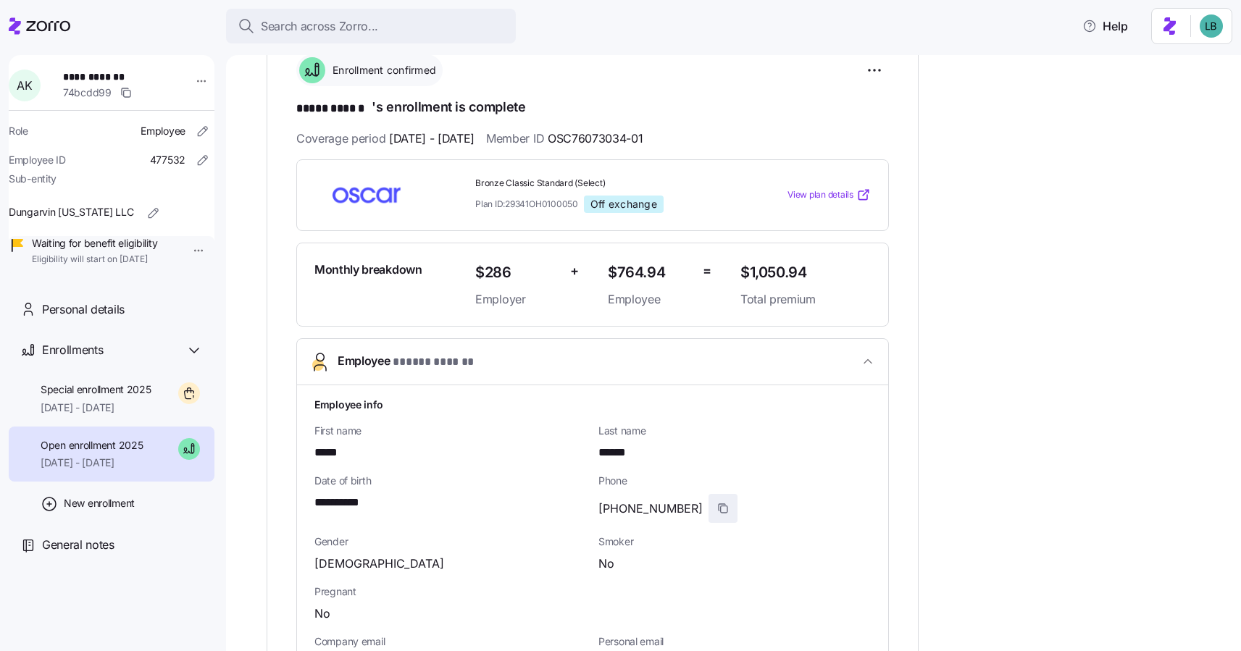
click at [721, 510] on icon "button" at bounding box center [724, 510] width 7 height 7
click at [554, 339] on button "Employee * ***** ****** *" at bounding box center [592, 362] width 591 height 46
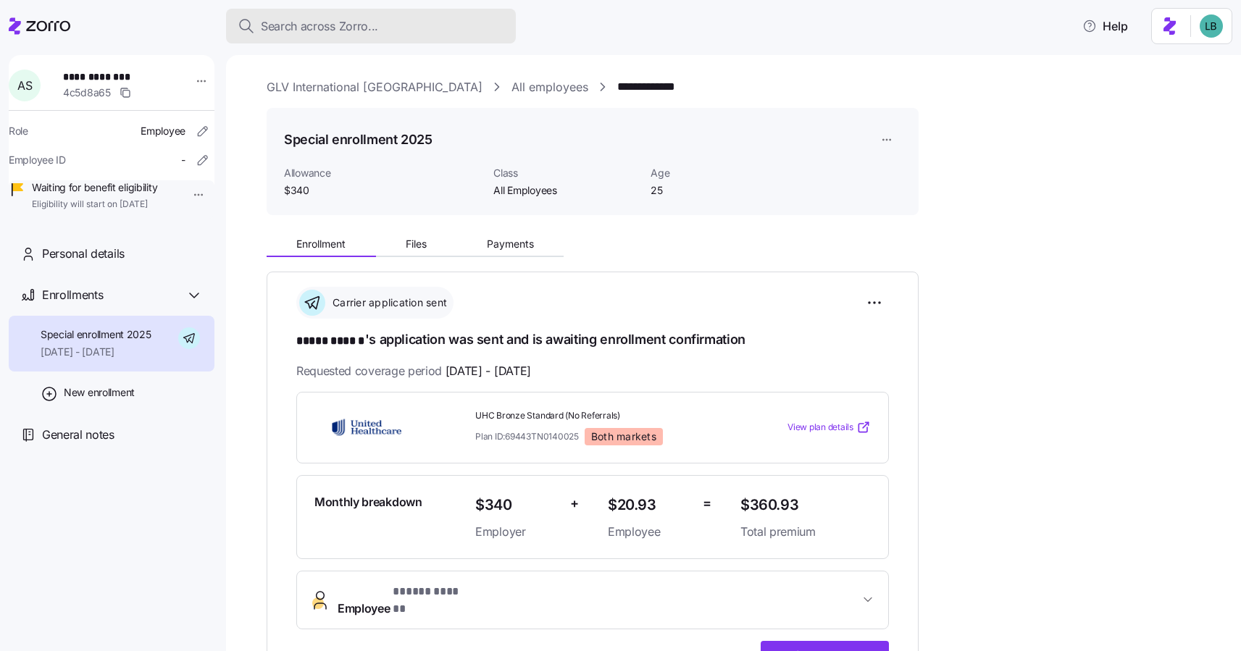
click at [295, 31] on span "Search across Zorro..." at bounding box center [319, 26] width 117 height 18
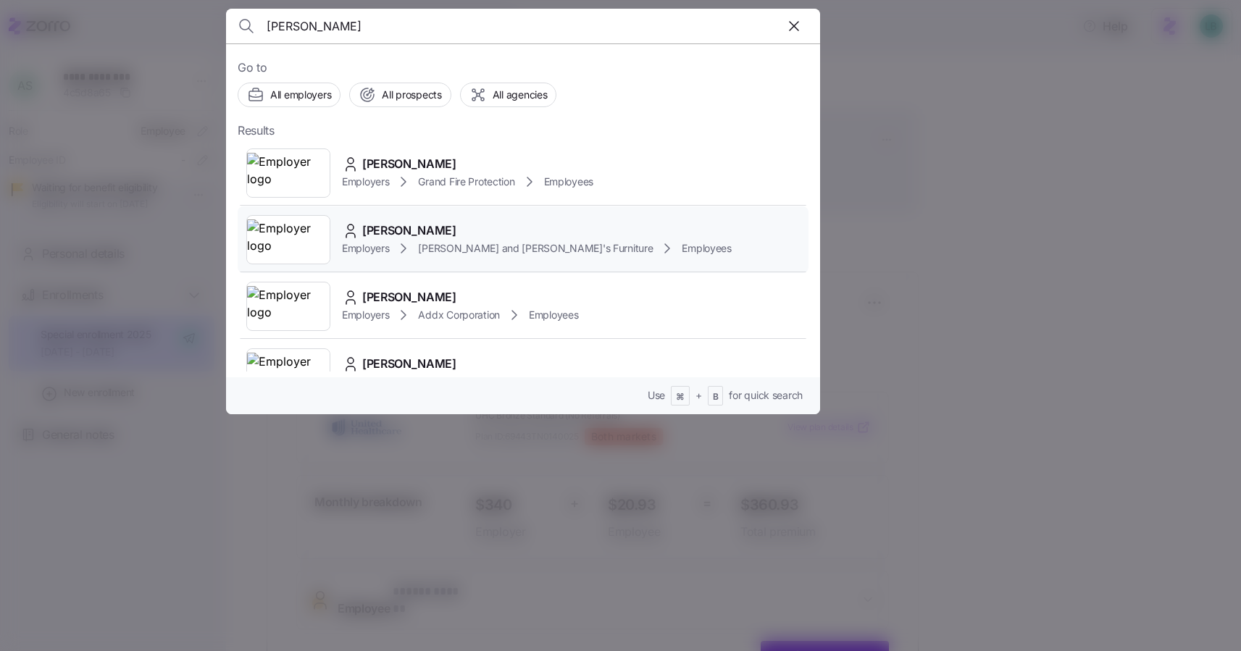
type input "justin mul"
click at [390, 236] on span "[PERSON_NAME]" at bounding box center [409, 231] width 94 height 18
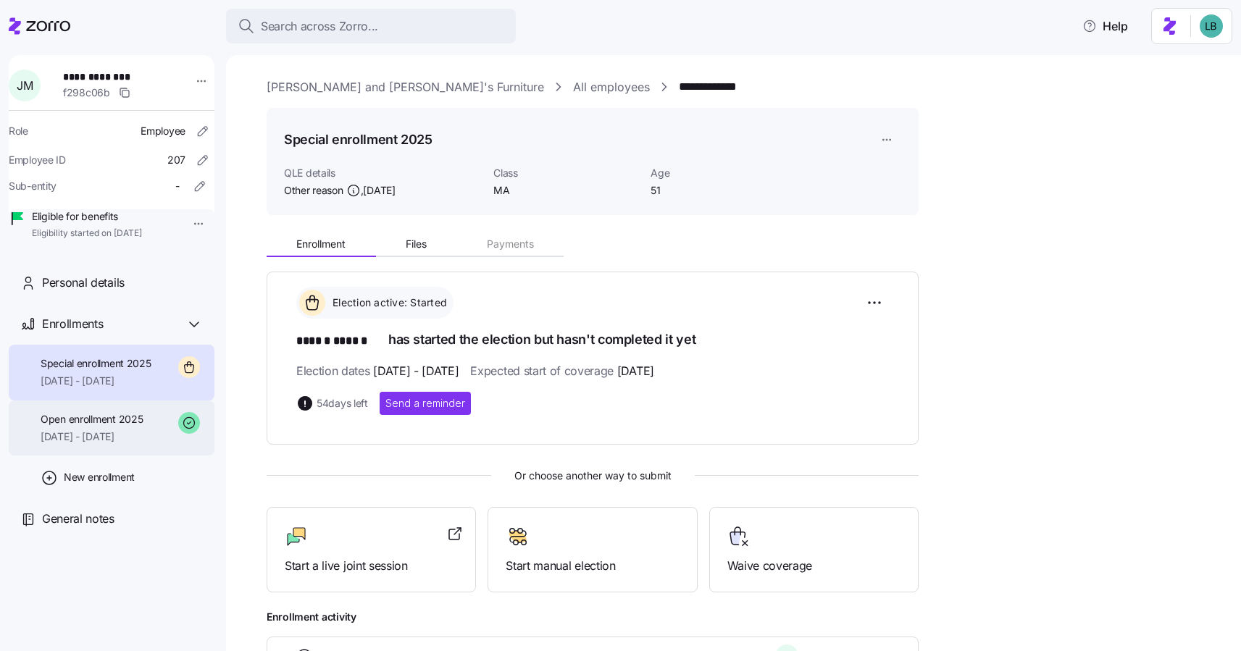
click at [67, 427] on span "Open enrollment 2025" at bounding box center [92, 419] width 102 height 14
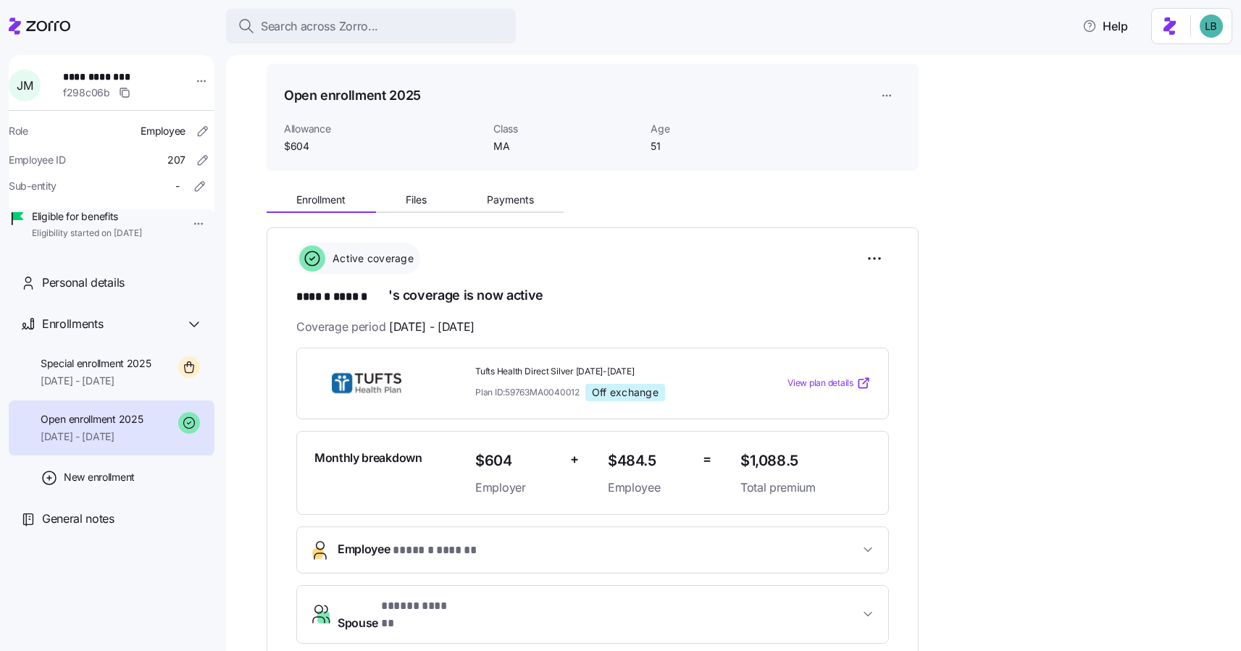
scroll to position [54, 0]
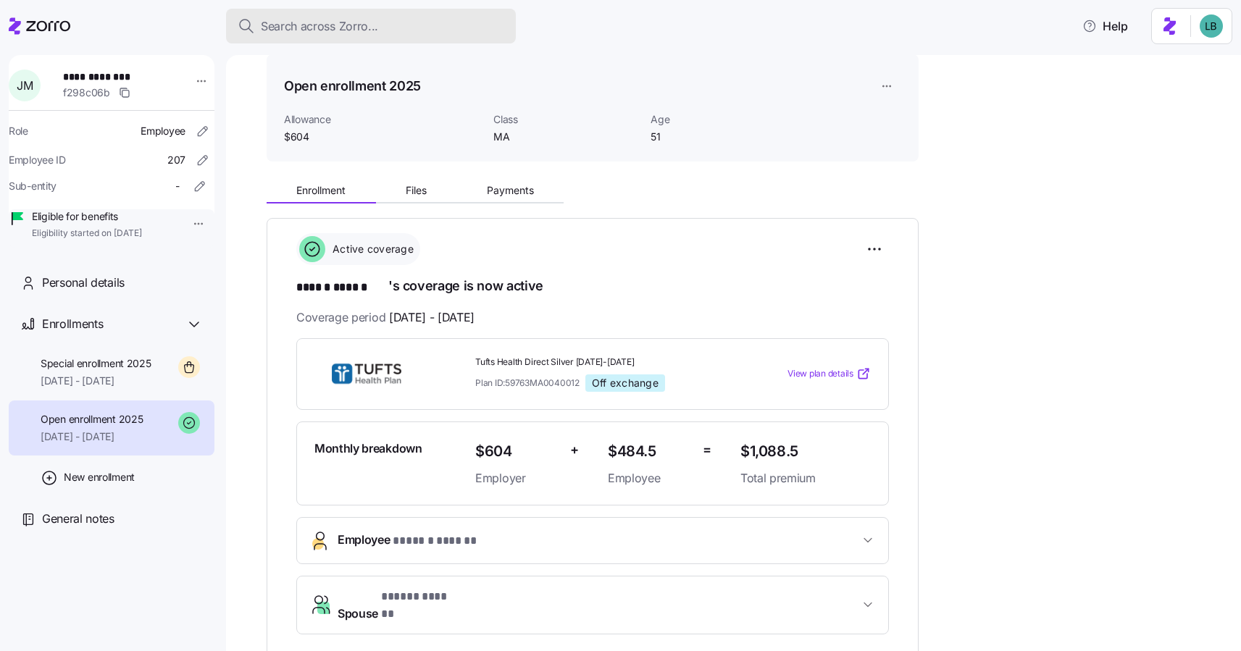
click at [315, 25] on span "Search across Zorro..." at bounding box center [319, 26] width 117 height 18
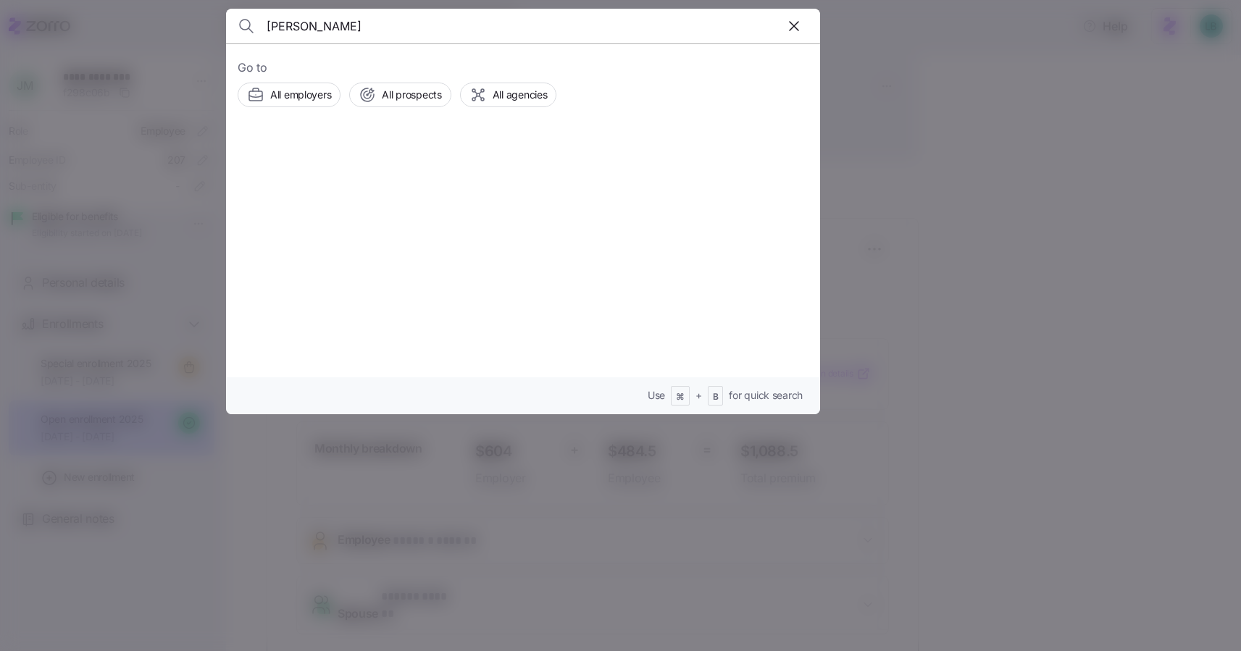
type input "Timothy Coppinger"
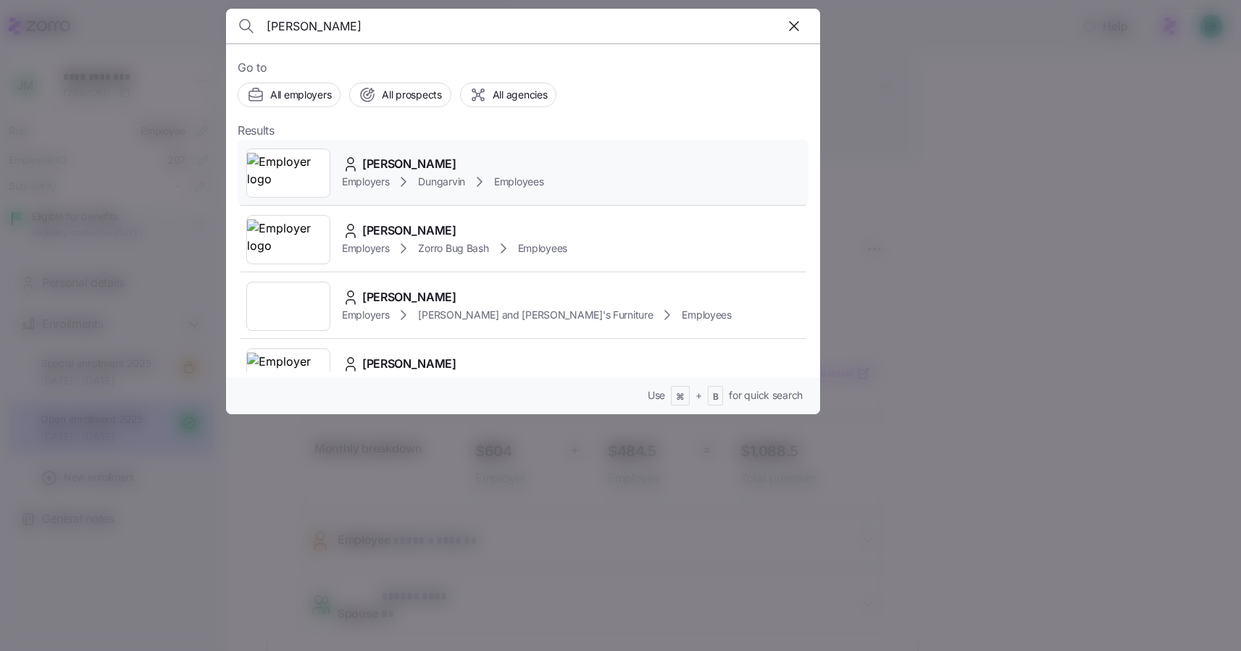
click at [439, 164] on span "Timothy Coppinger" at bounding box center [409, 164] width 94 height 18
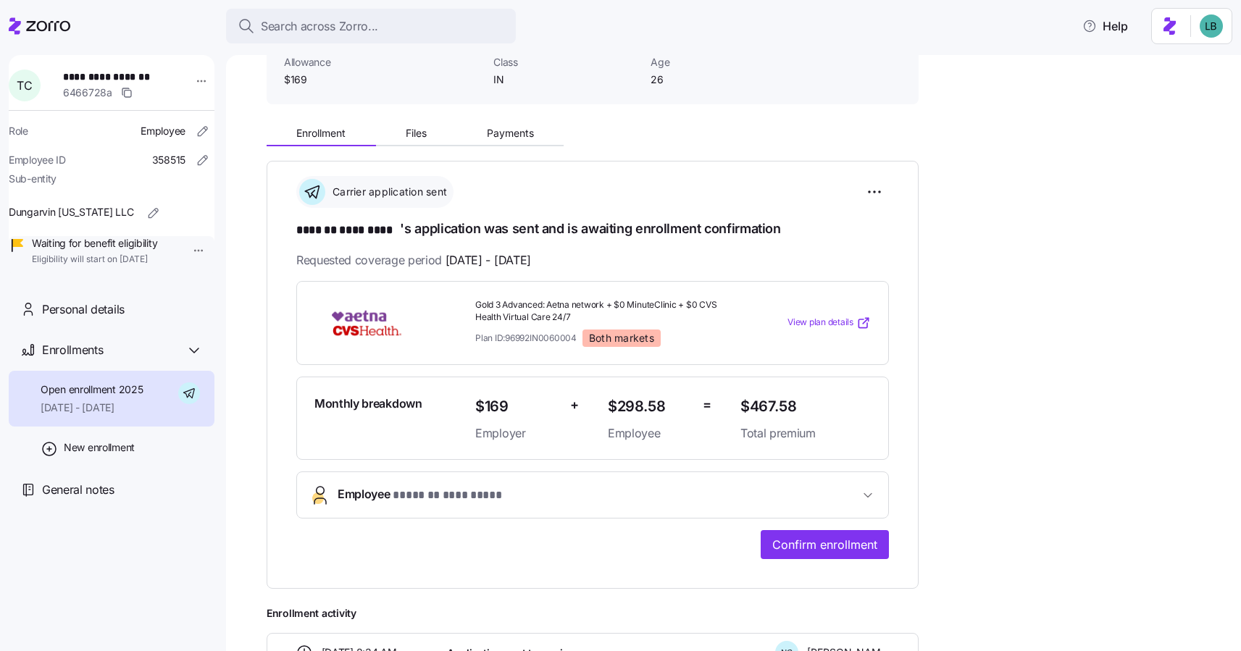
scroll to position [110, 0]
